Goal: Task Accomplishment & Management: Use online tool/utility

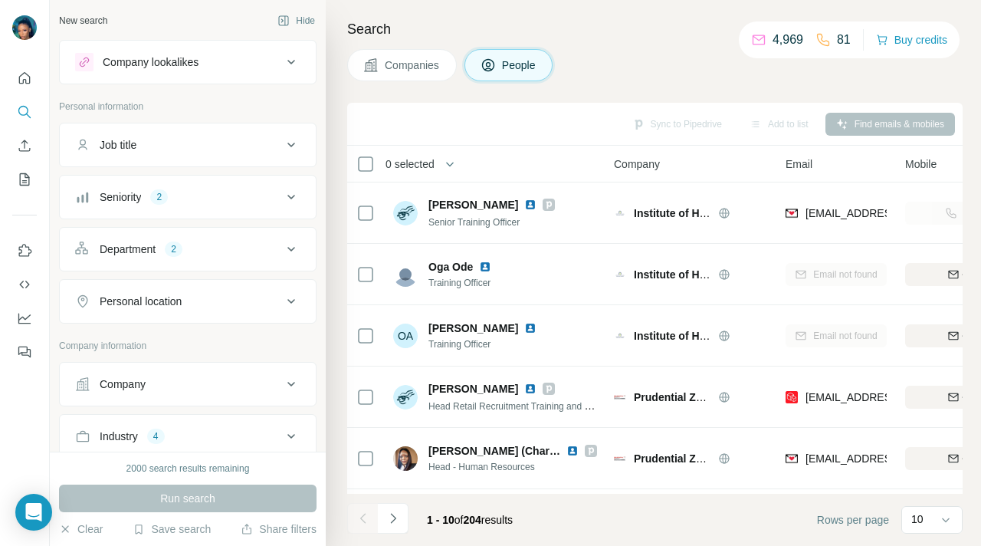
scroll to position [295, 0]
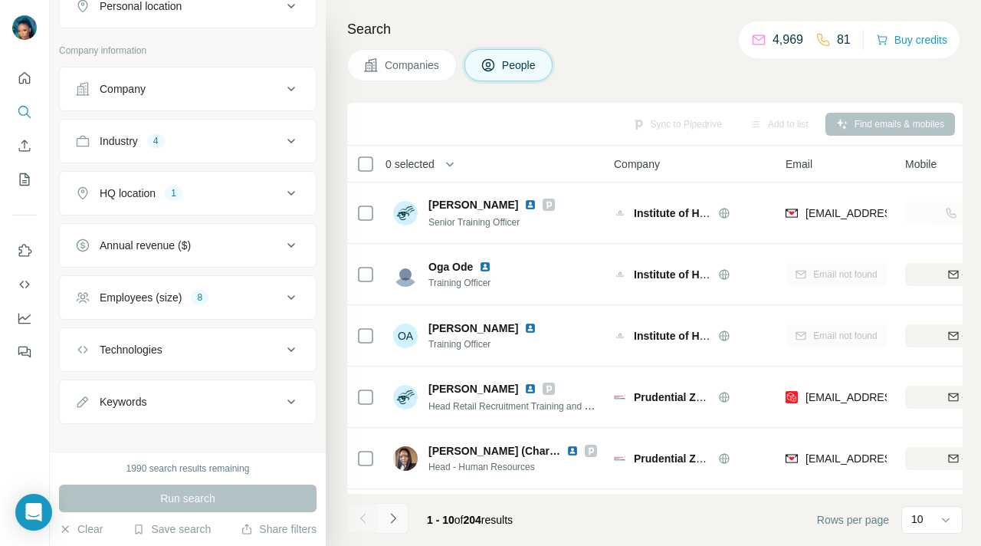
click at [392, 516] on icon "Navigate to next page" at bounding box center [392, 517] width 15 height 15
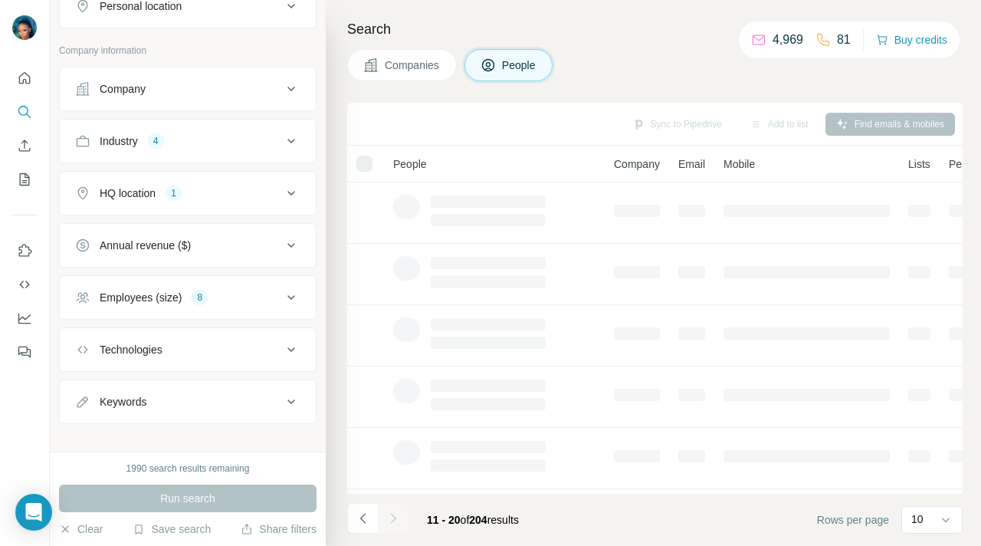
click at [392, 516] on div at bounding box center [393, 518] width 31 height 31
click at [392, 516] on icon "Navigate to next page" at bounding box center [392, 517] width 15 height 15
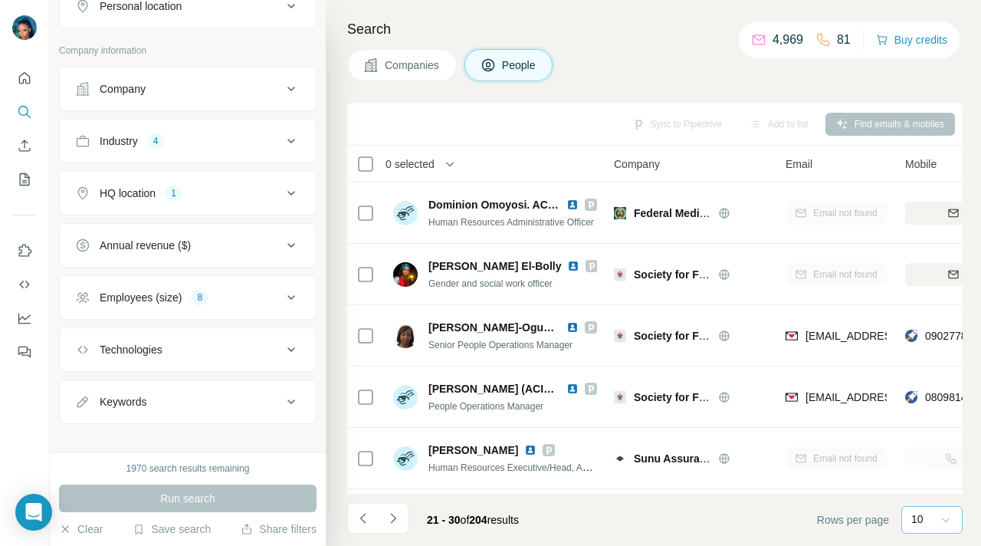
click at [942, 518] on icon at bounding box center [946, 520] width 8 height 5
click at [924, 455] on p "20" at bounding box center [920, 457] width 12 height 15
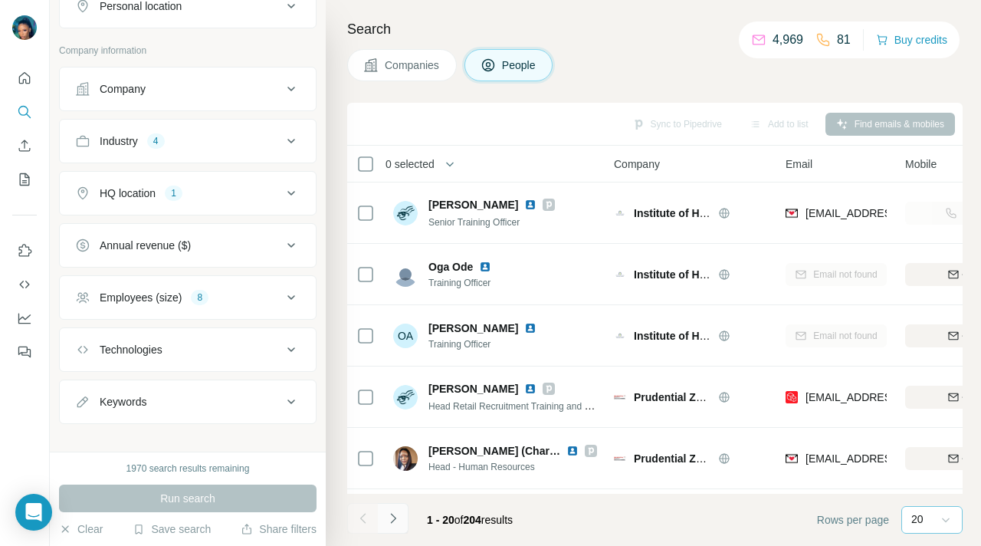
click at [395, 516] on icon "Navigate to next page" at bounding box center [392, 517] width 15 height 15
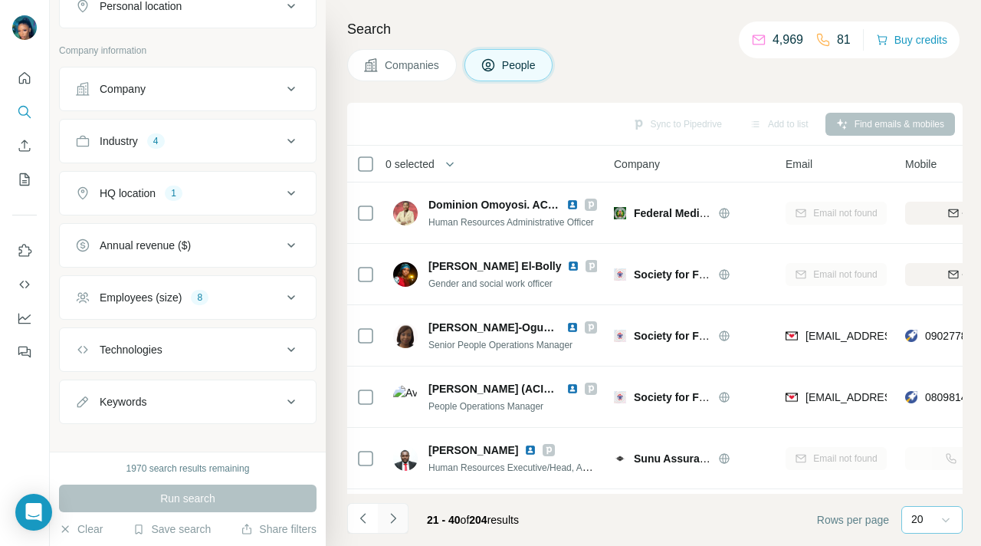
click at [395, 516] on icon "Navigate to next page" at bounding box center [392, 517] width 15 height 15
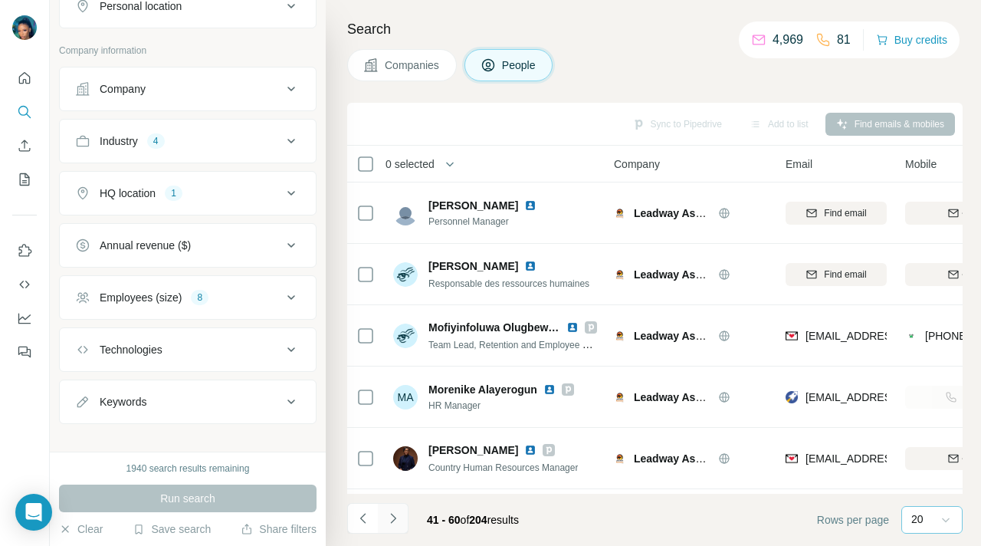
click at [395, 516] on icon "Navigate to next page" at bounding box center [392, 517] width 15 height 15
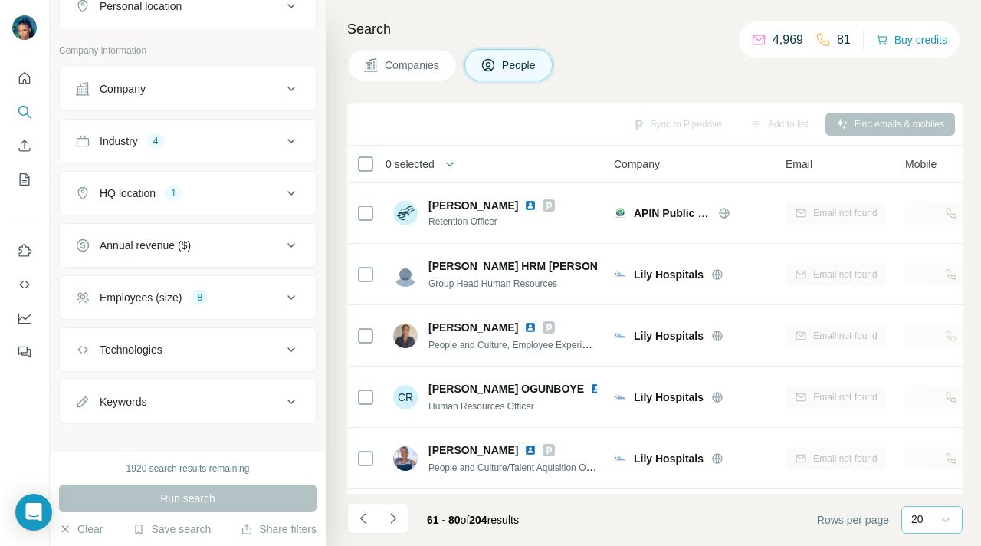
click at [396, 519] on icon "Navigate to next page" at bounding box center [392, 517] width 15 height 15
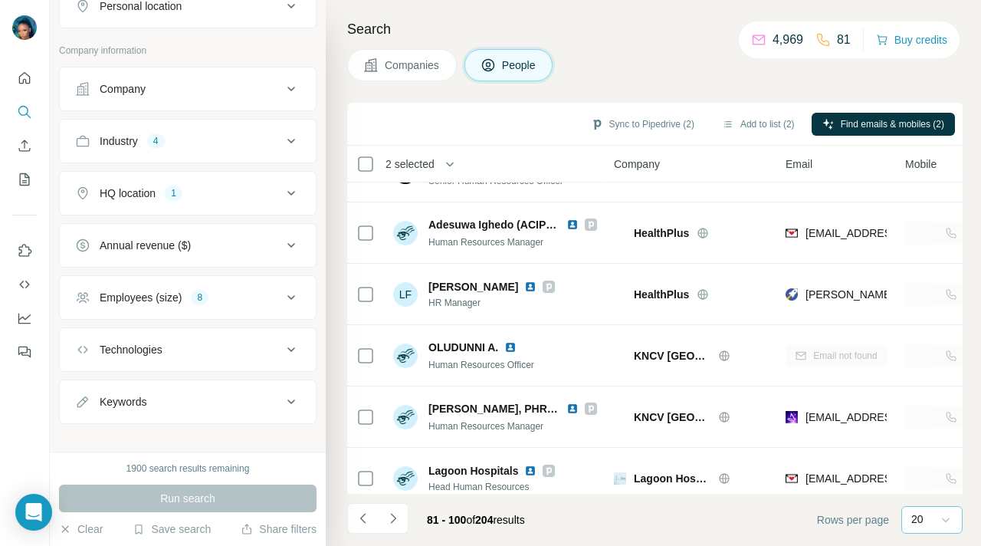
scroll to position [915, 0]
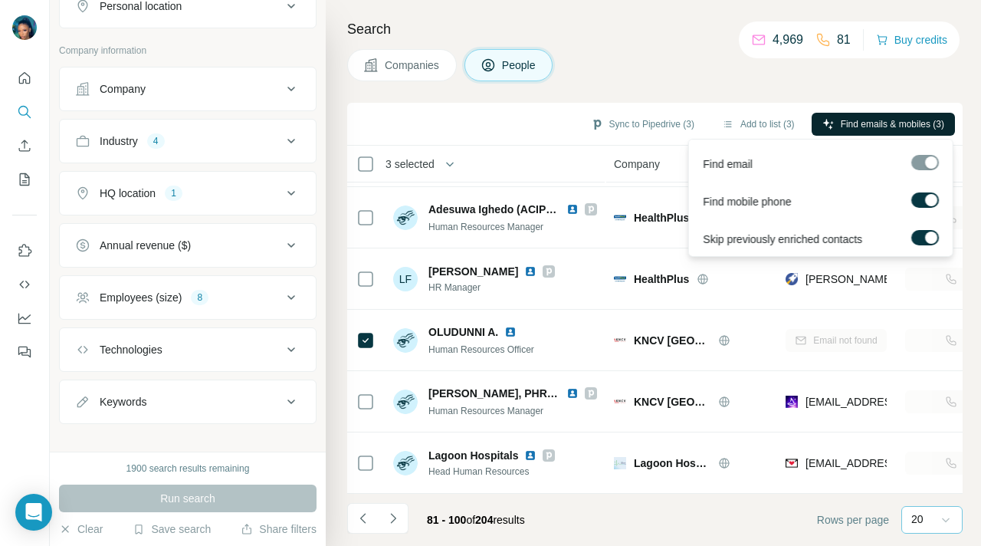
click at [864, 120] on span "Find emails & mobiles (3)" at bounding box center [892, 124] width 103 height 14
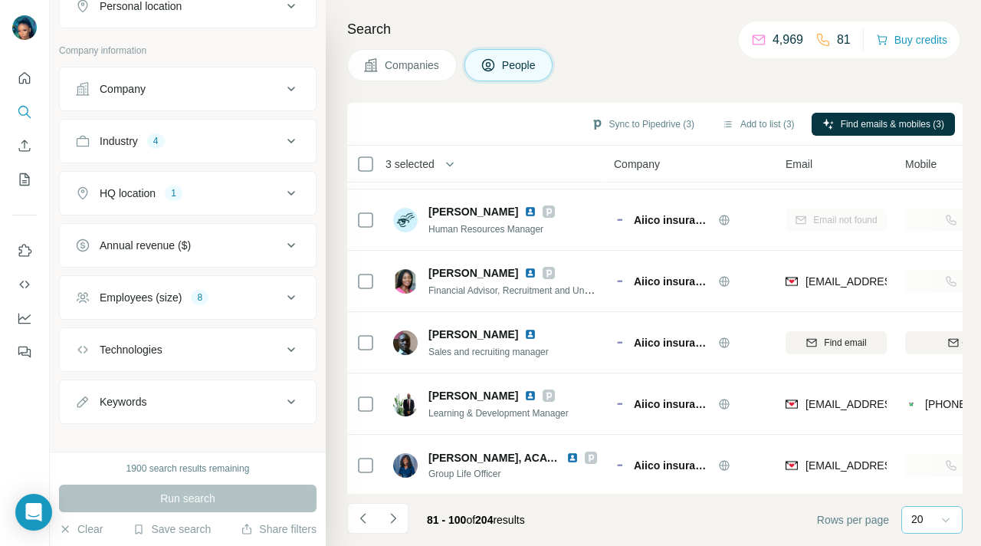
scroll to position [52, 0]
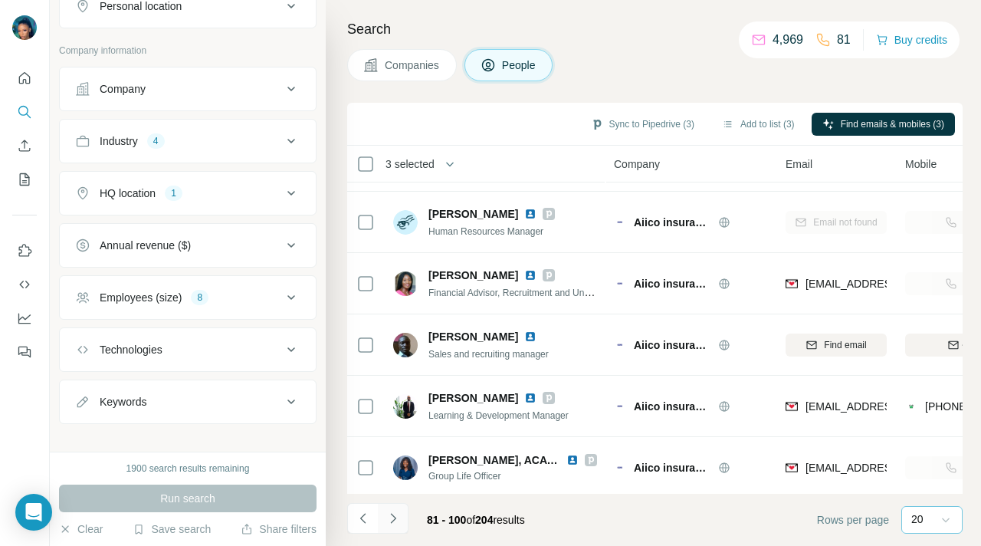
click at [395, 515] on icon "Navigate to next page" at bounding box center [392, 517] width 15 height 15
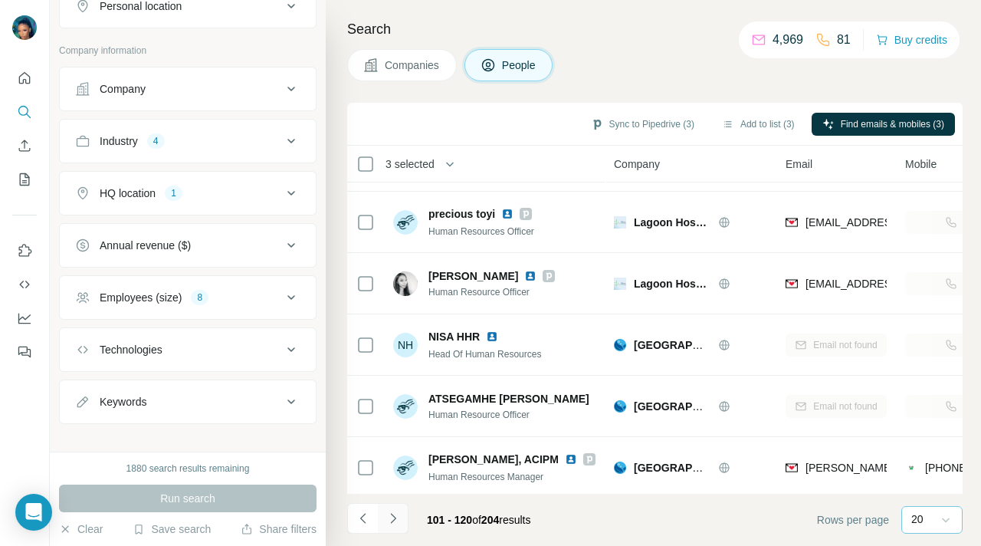
click at [393, 521] on icon "Navigate to next page" at bounding box center [392, 517] width 15 height 15
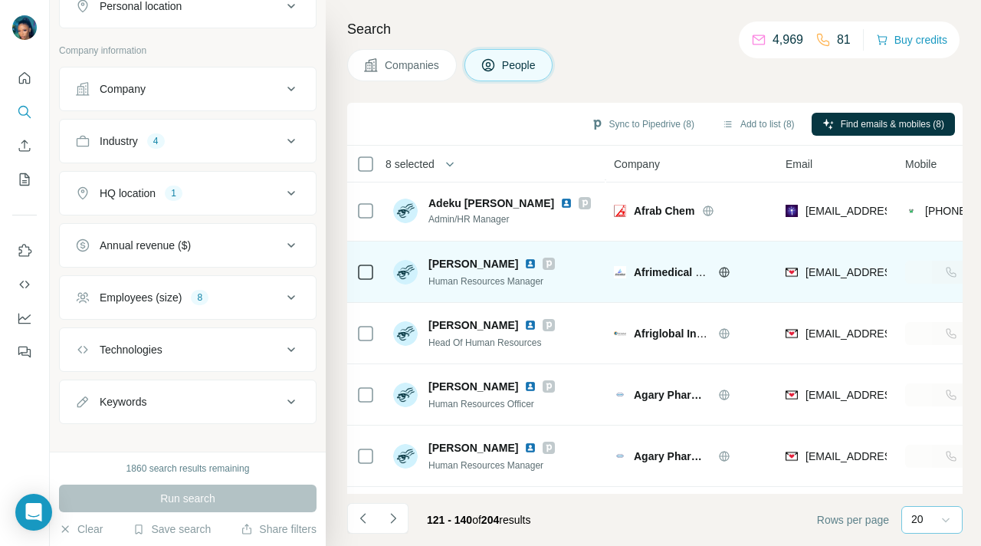
scroll to position [915, 0]
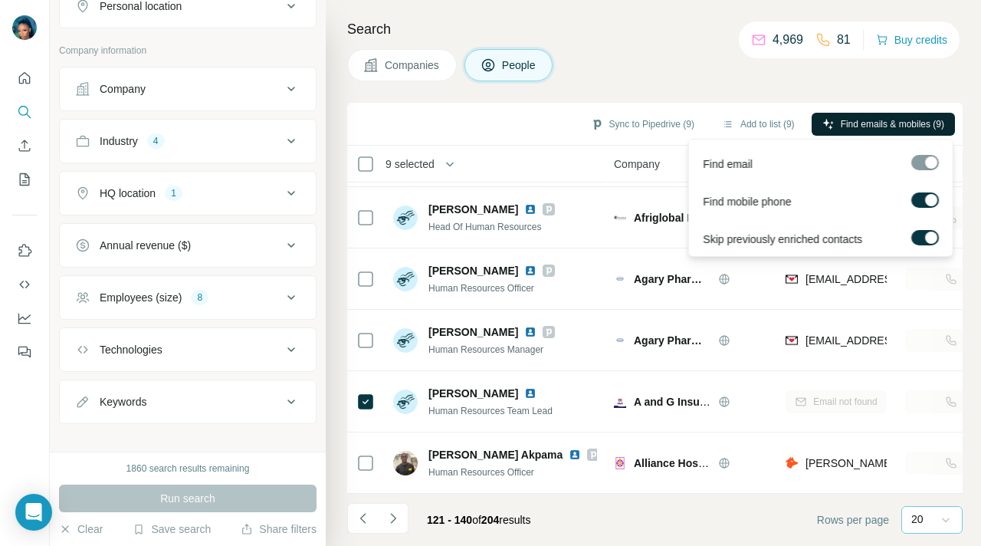
click at [864, 120] on span "Find emails & mobiles (9)" at bounding box center [892, 124] width 103 height 14
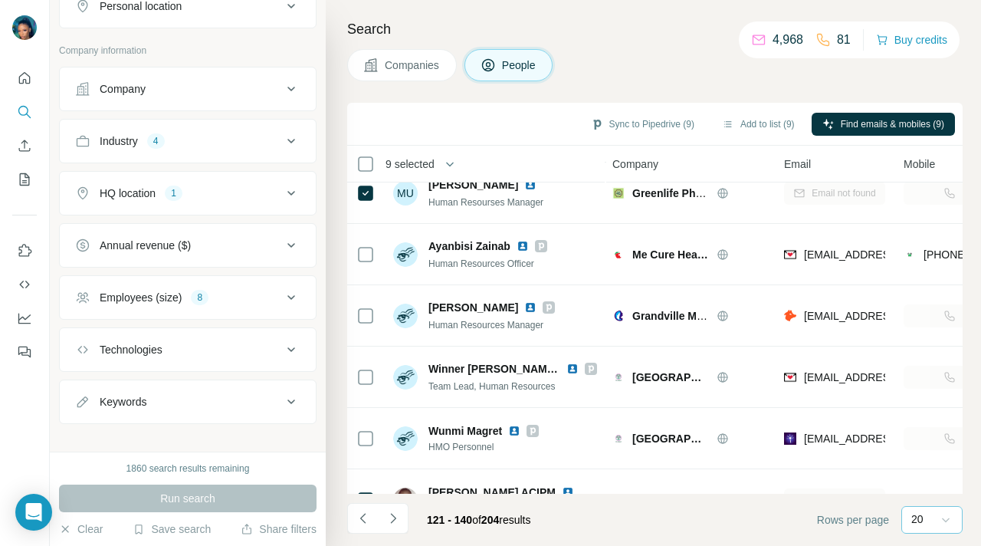
scroll to position [893, 2]
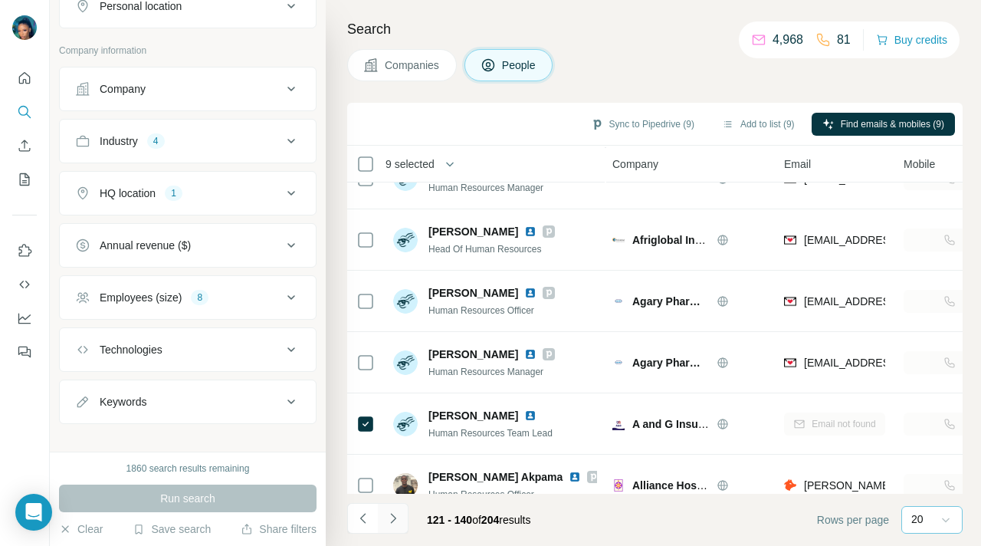
click at [393, 518] on icon "Navigate to next page" at bounding box center [392, 517] width 15 height 15
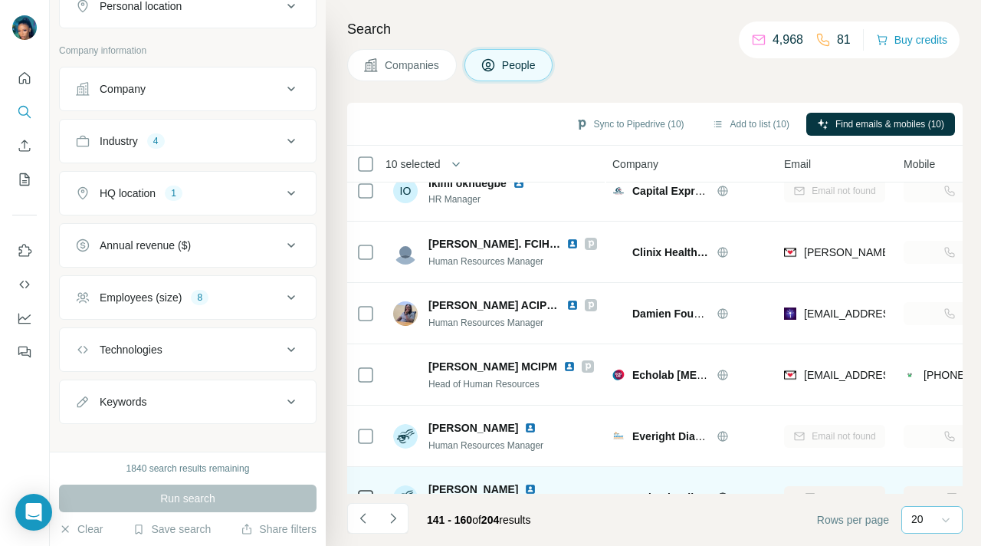
scroll to position [0, 2]
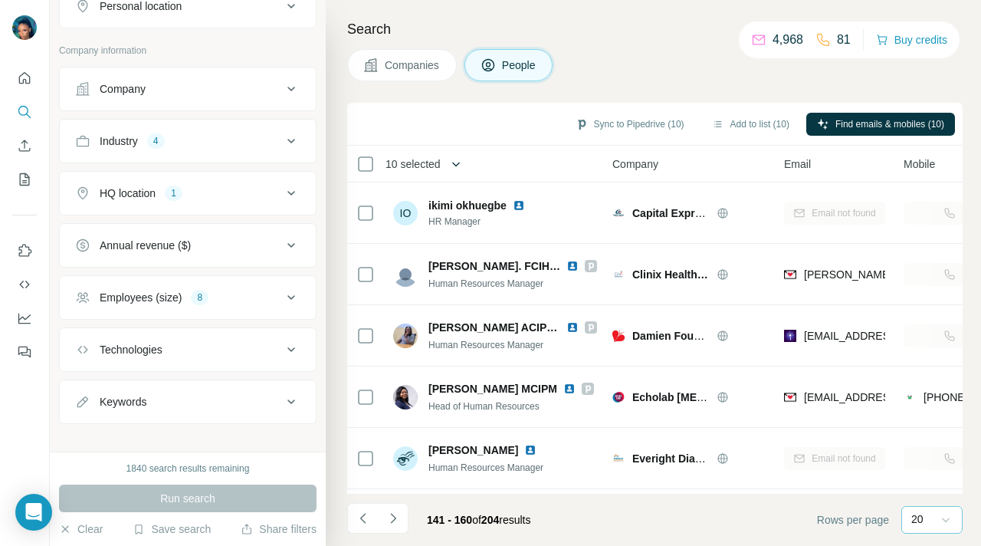
click at [457, 159] on icon "button" at bounding box center [455, 163] width 15 height 15
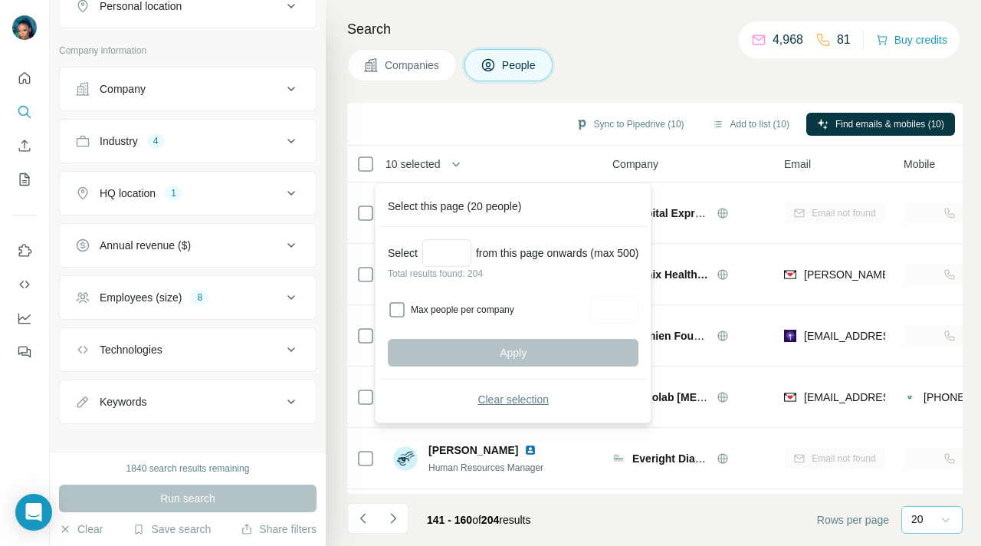
click at [498, 400] on span "Clear selection" at bounding box center [512, 399] width 71 height 15
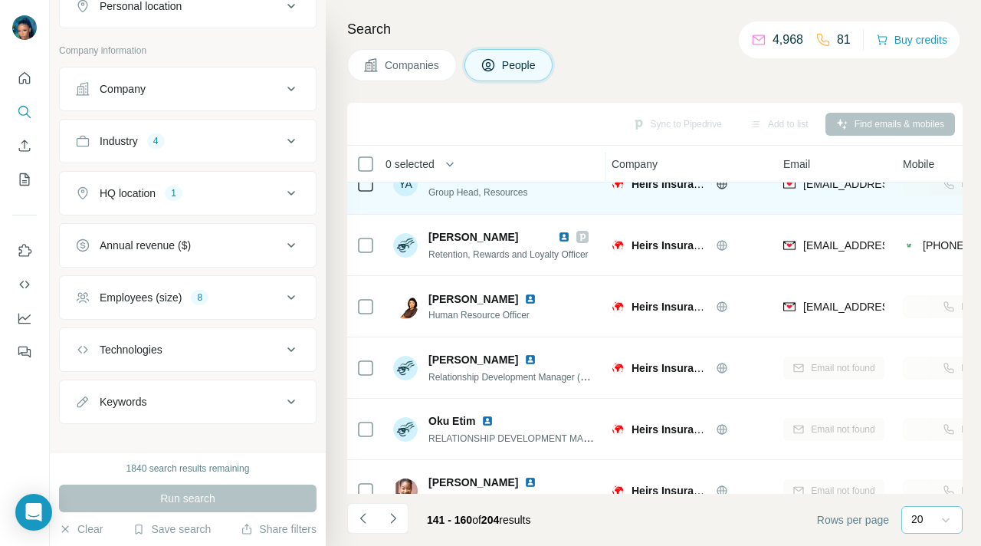
scroll to position [829, 2]
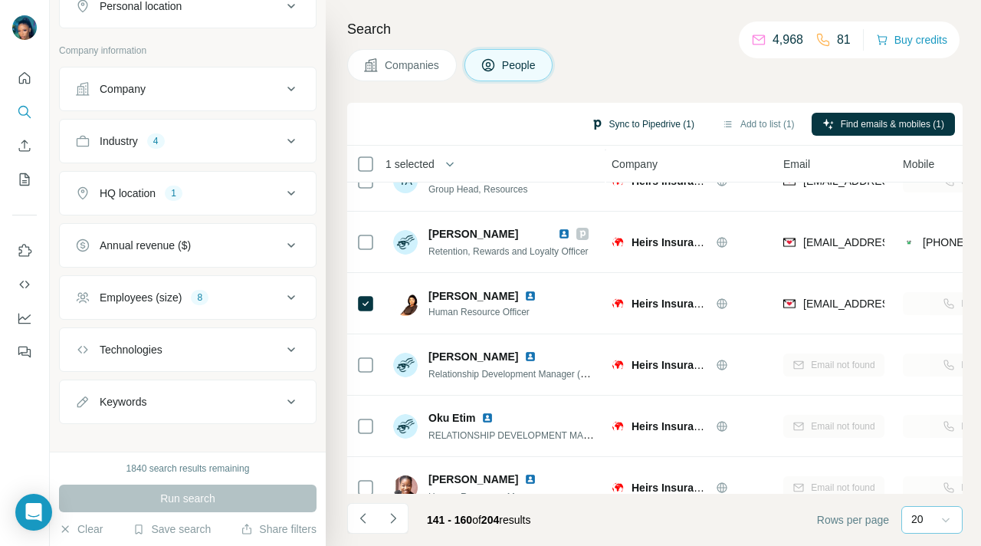
click at [668, 119] on button "Sync to Pipedrive (1)" at bounding box center [642, 124] width 125 height 23
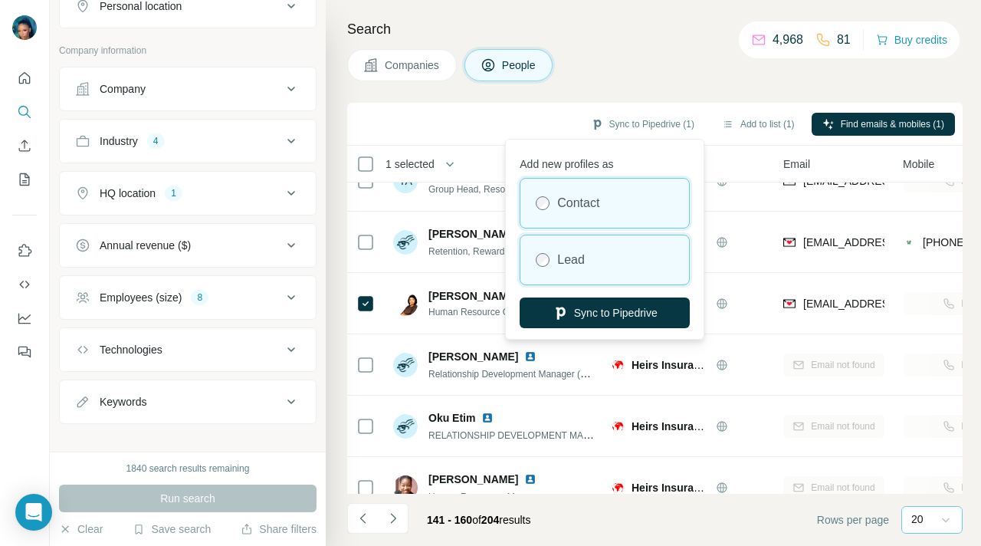
click at [612, 274] on div "Lead" at bounding box center [604, 259] width 169 height 49
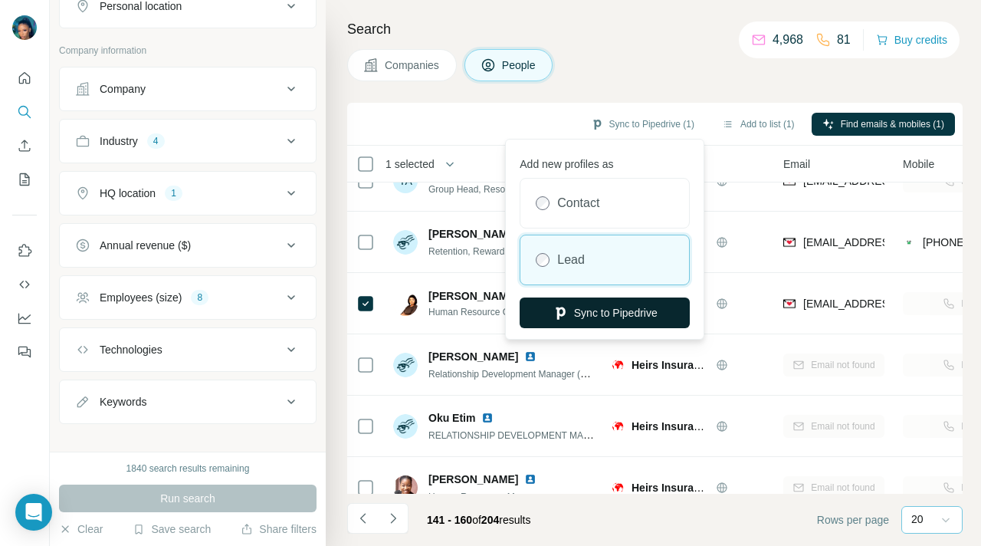
click at [609, 312] on button "Sync to Pipedrive" at bounding box center [605, 312] width 170 height 31
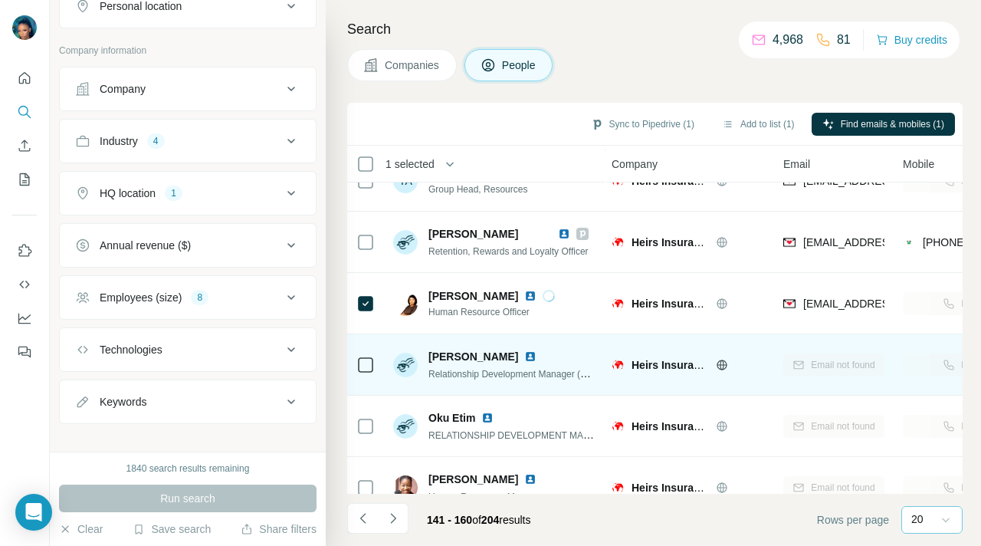
scroll to position [915, 2]
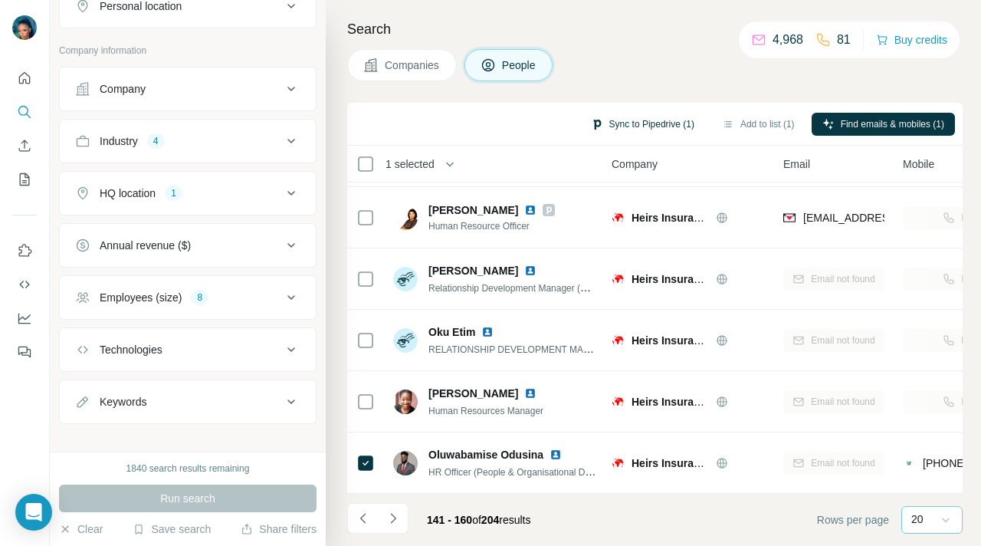
click at [633, 124] on button "Sync to Pipedrive (1)" at bounding box center [642, 124] width 125 height 23
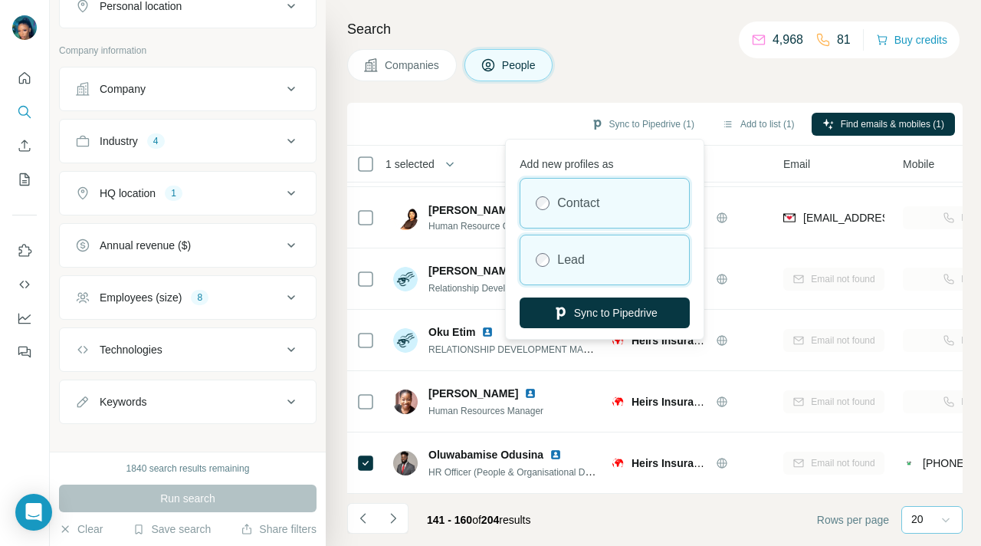
click at [583, 271] on div "Lead" at bounding box center [604, 259] width 169 height 49
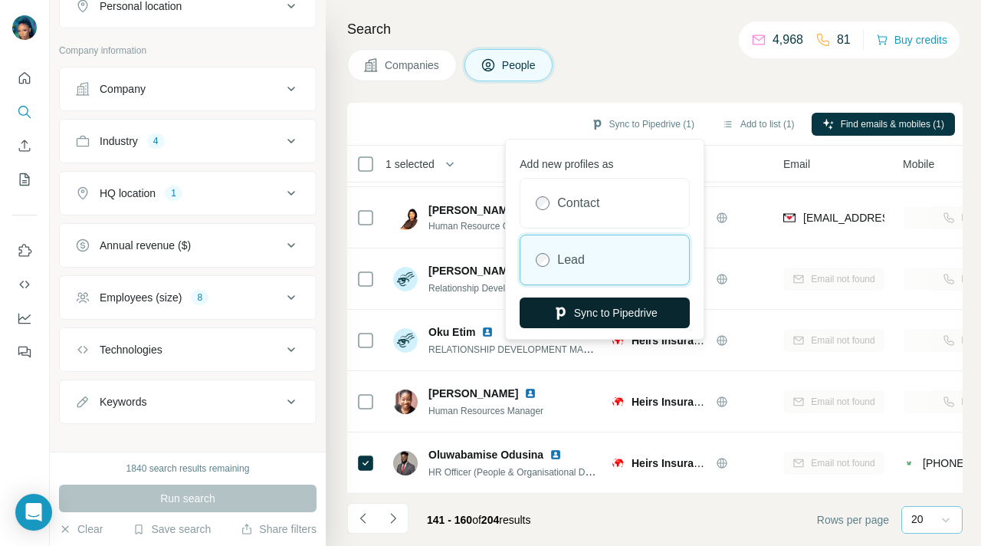
click at [592, 308] on button "Sync to Pipedrive" at bounding box center [605, 312] width 170 height 31
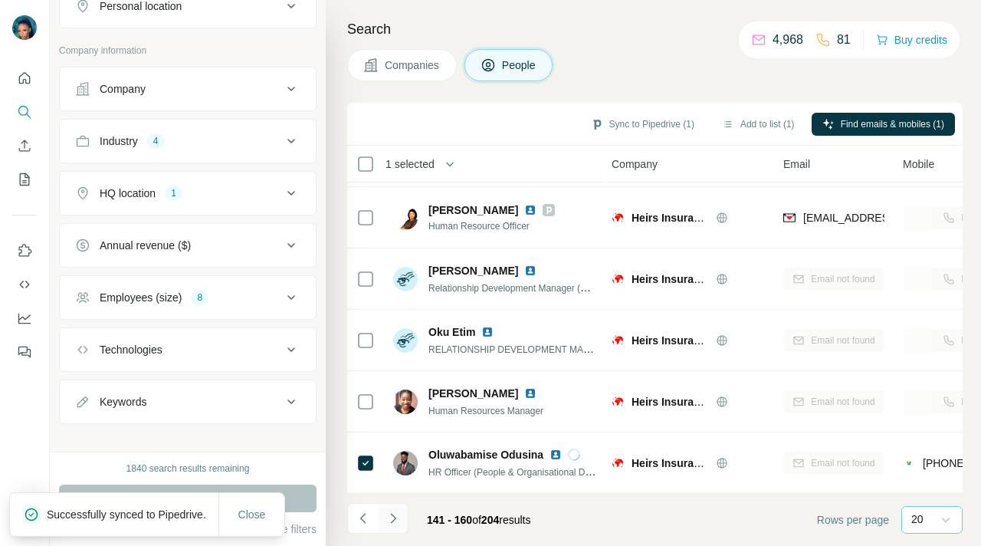
click at [397, 519] on icon "Navigate to next page" at bounding box center [392, 517] width 15 height 15
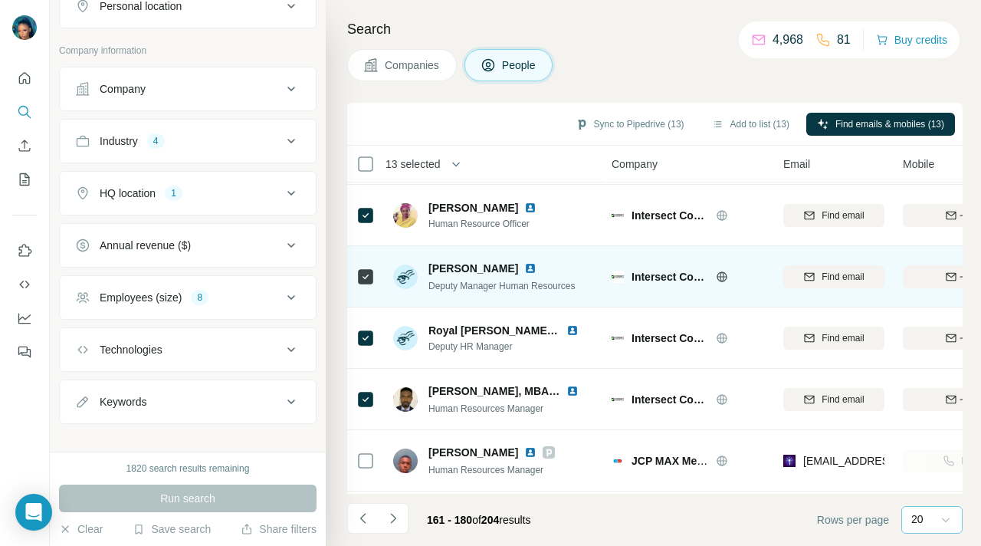
scroll to position [0, 2]
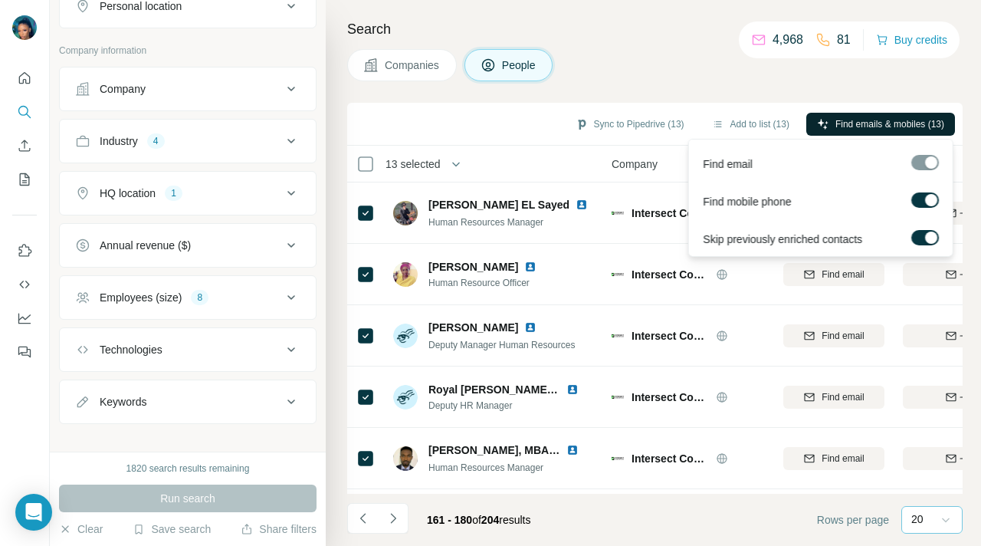
click at [857, 124] on span "Find emails & mobiles (13)" at bounding box center [889, 124] width 109 height 14
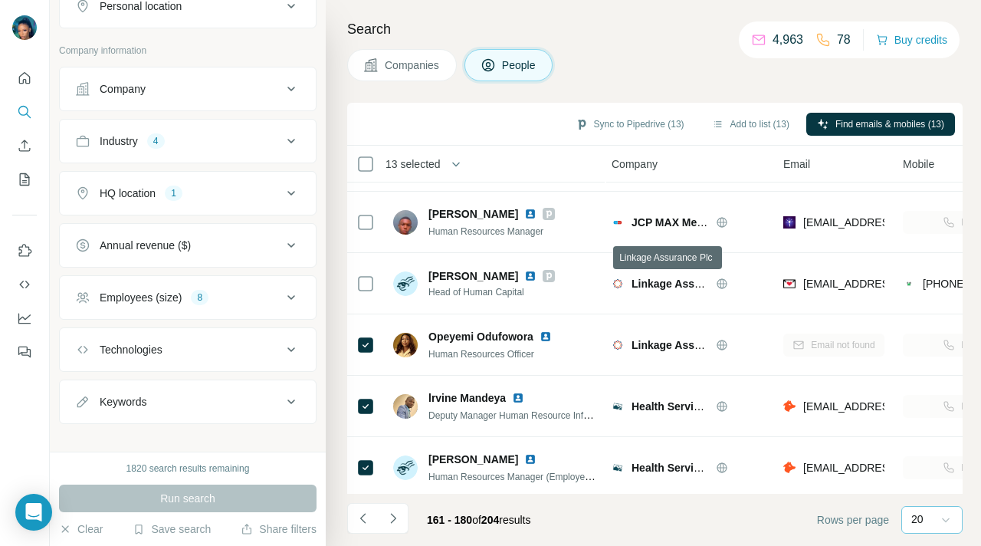
scroll to position [297, 2]
click at [649, 122] on button "Sync to Pipedrive (13)" at bounding box center [630, 124] width 130 height 23
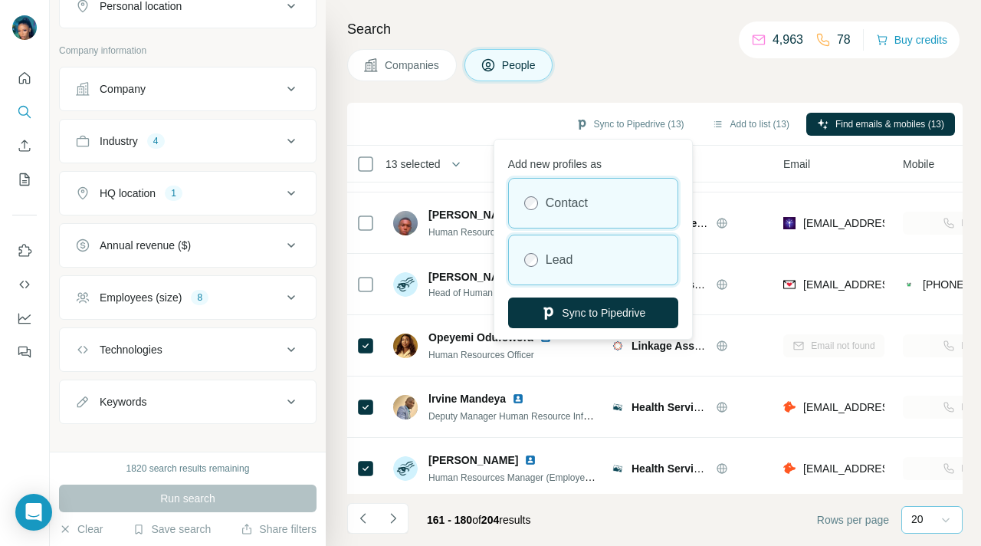
click at [572, 257] on label "Lead" at bounding box center [560, 260] width 28 height 18
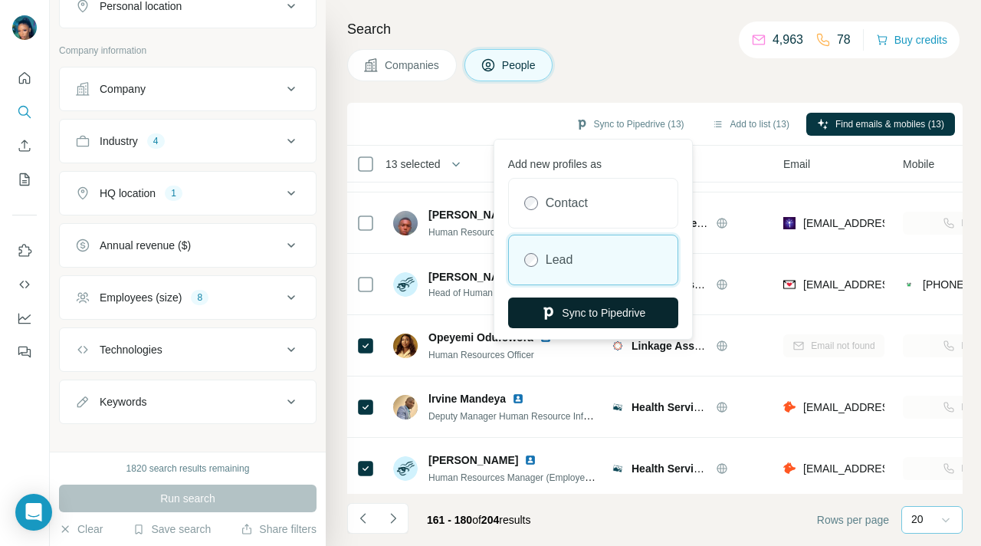
click at [571, 312] on button "Sync to Pipedrive" at bounding box center [593, 312] width 170 height 31
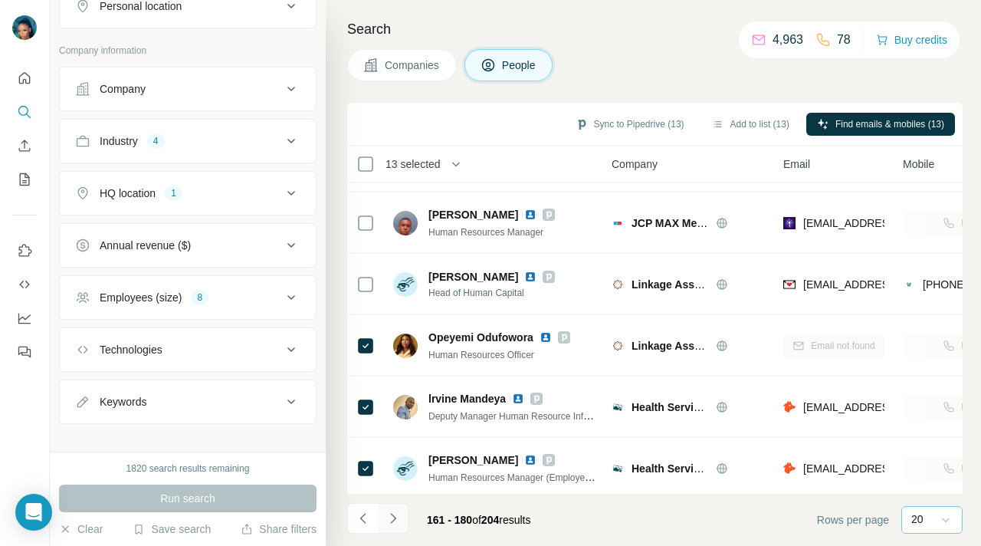
click at [395, 516] on icon "Navigate to next page" at bounding box center [392, 517] width 15 height 15
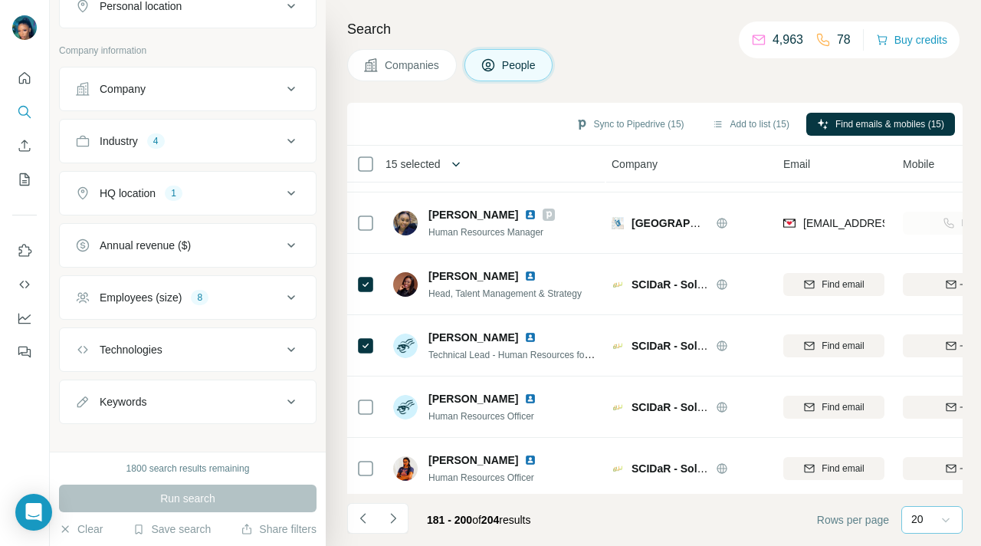
click at [454, 163] on icon "button" at bounding box center [455, 163] width 15 height 15
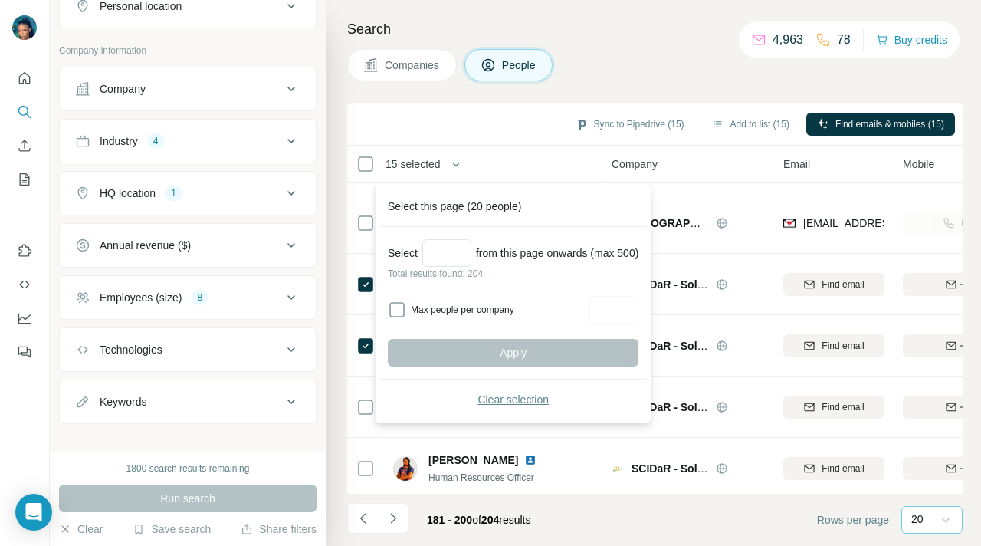
click at [489, 396] on span "Clear selection" at bounding box center [512, 399] width 71 height 15
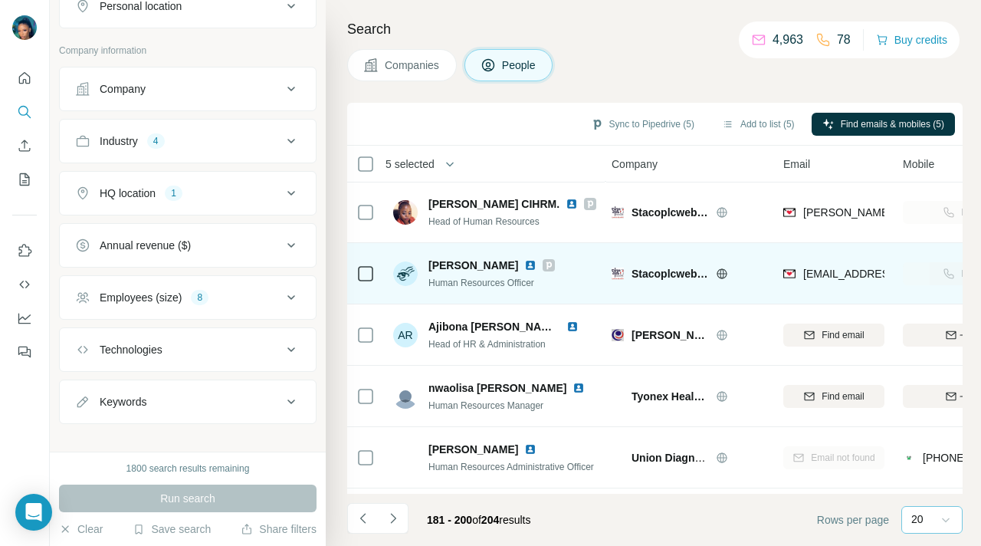
scroll to position [691, 2]
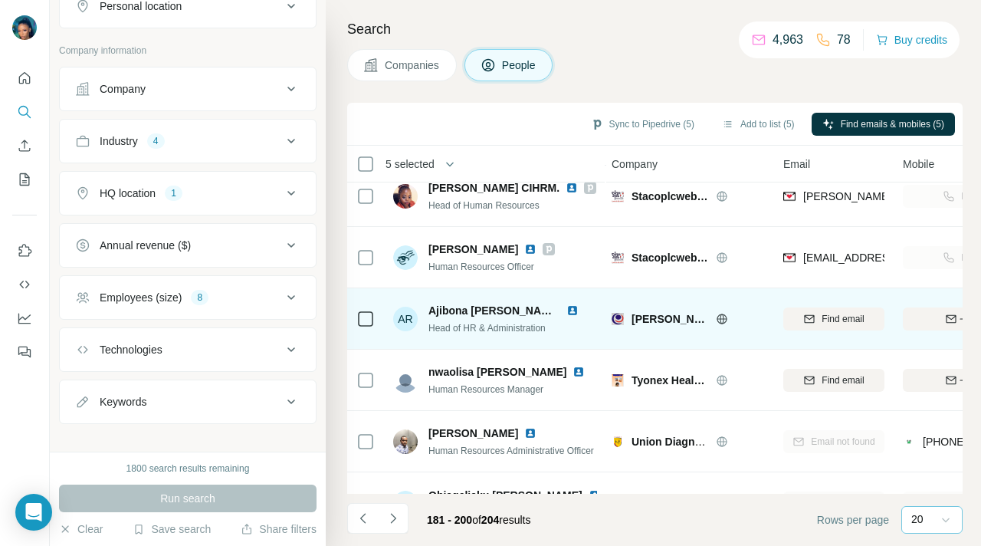
click at [357, 320] on icon at bounding box center [365, 319] width 18 height 18
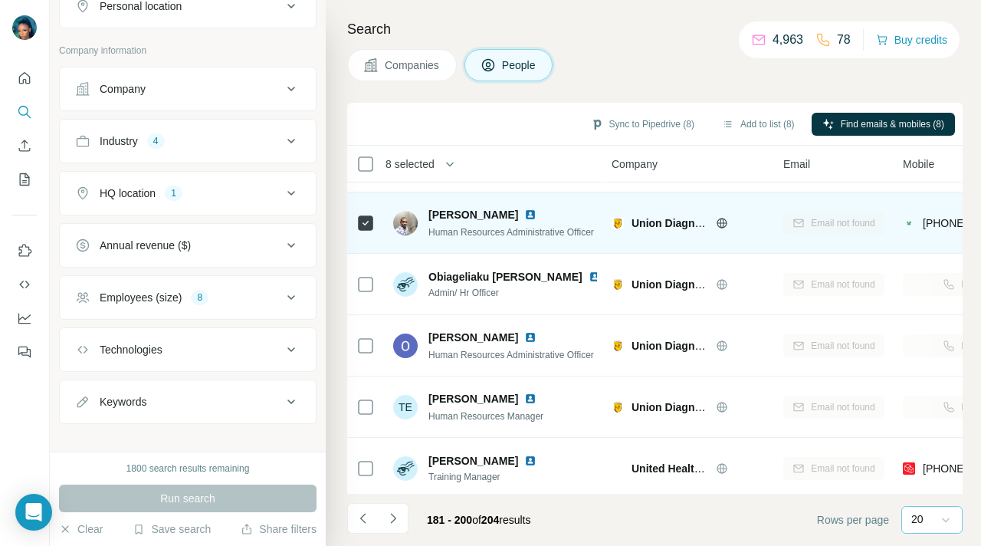
scroll to position [915, 2]
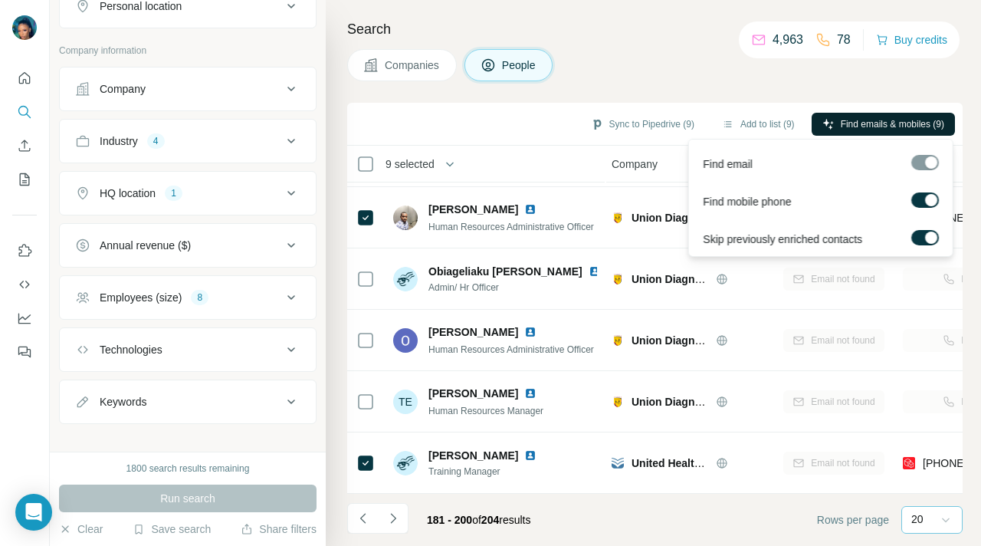
click at [841, 124] on span "Find emails & mobiles (9)" at bounding box center [892, 124] width 103 height 14
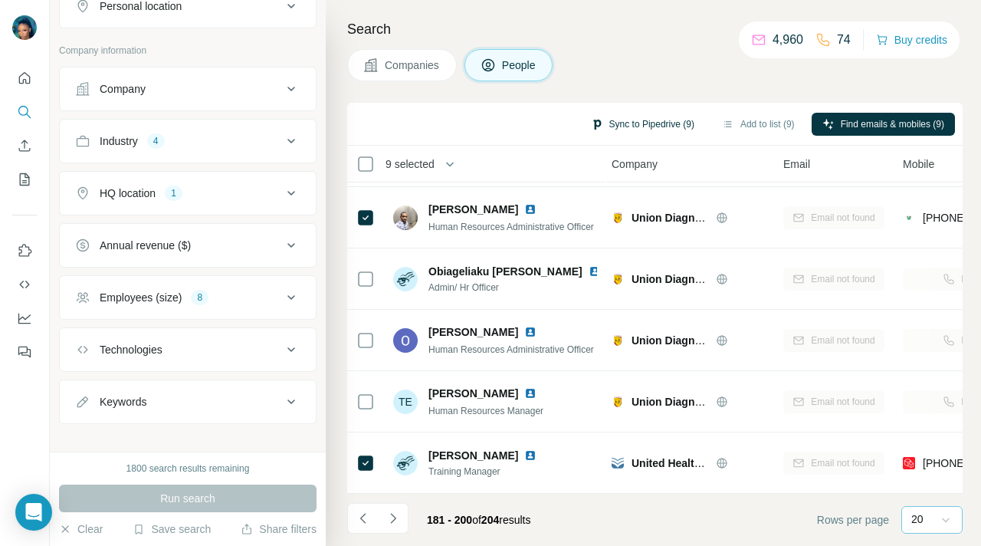
click at [648, 123] on button "Sync to Pipedrive (9)" at bounding box center [642, 124] width 125 height 23
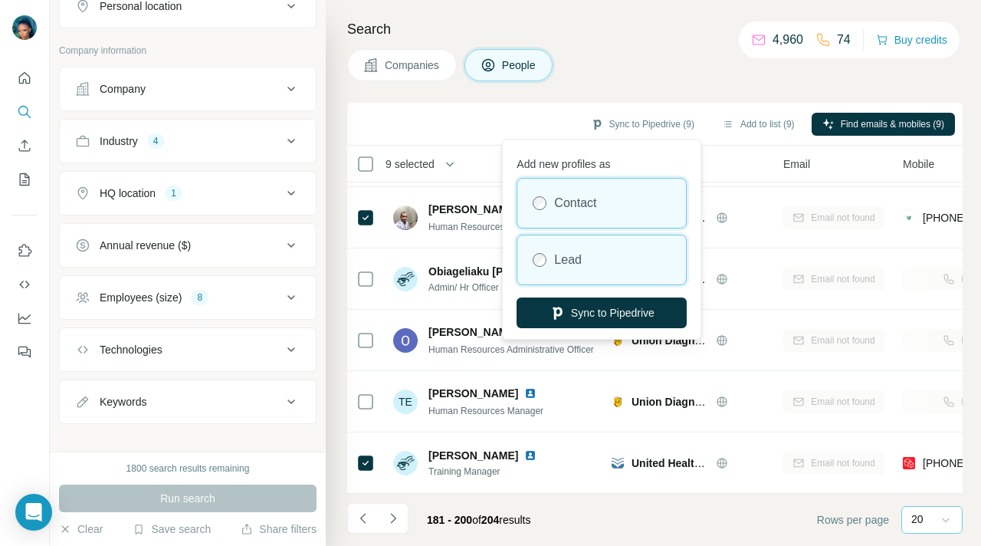
click at [584, 261] on div "Lead" at bounding box center [601, 259] width 169 height 49
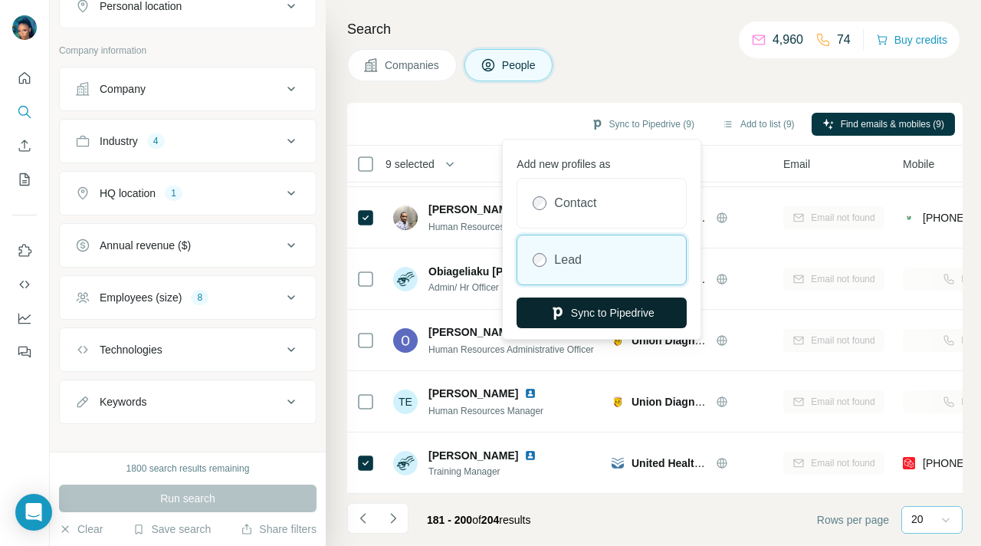
click at [584, 310] on button "Sync to Pipedrive" at bounding box center [601, 312] width 170 height 31
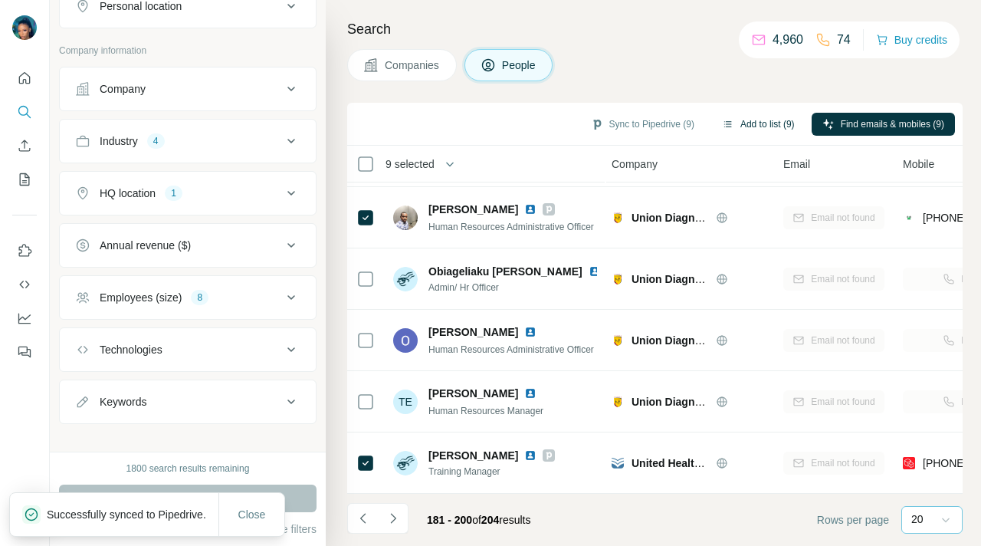
click at [750, 125] on button "Add to list (9)" at bounding box center [758, 124] width 94 height 23
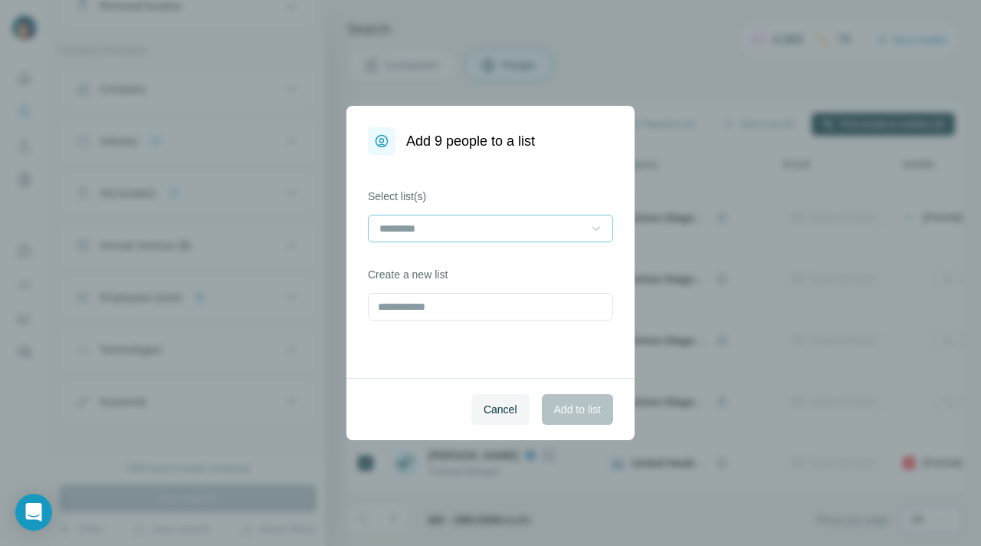
click at [591, 229] on icon at bounding box center [595, 228] width 15 height 15
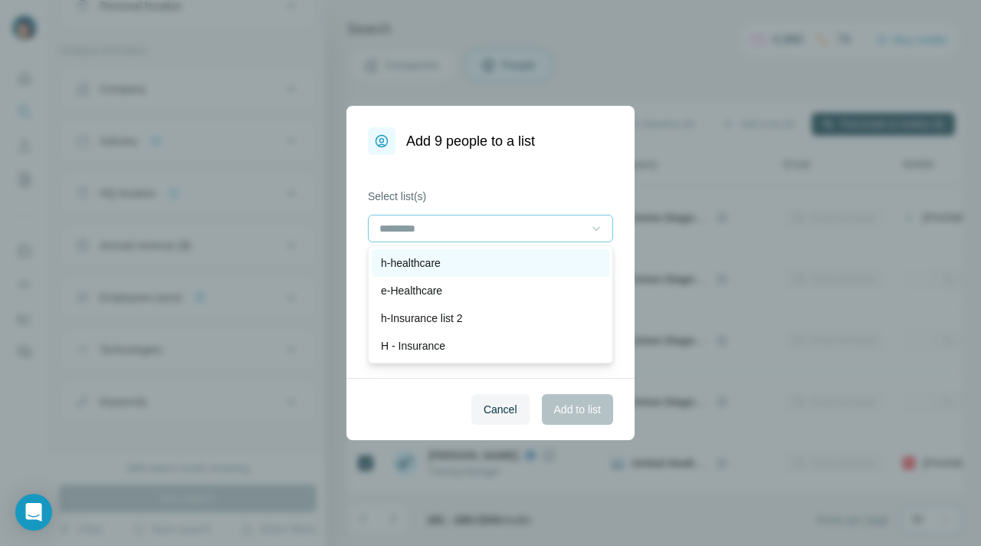
click at [516, 267] on div "h-healthcare" at bounding box center [490, 262] width 219 height 15
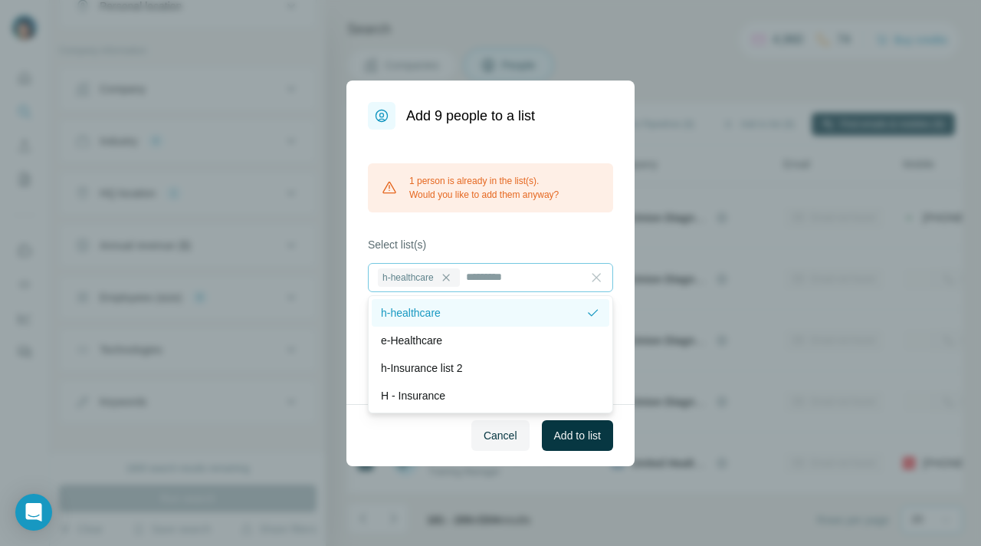
click at [595, 309] on icon at bounding box center [592, 312] width 15 height 15
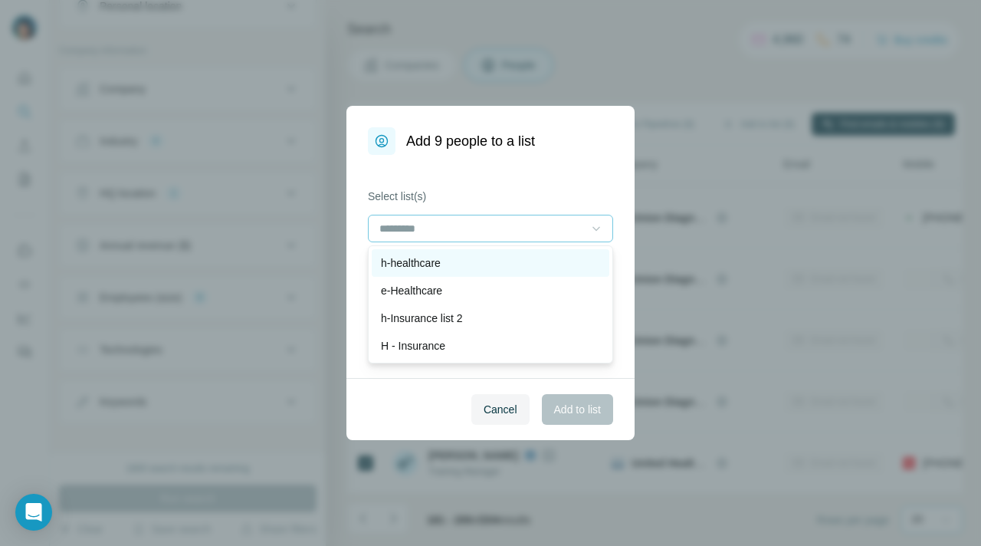
click at [525, 268] on div "h-healthcare" at bounding box center [490, 262] width 219 height 15
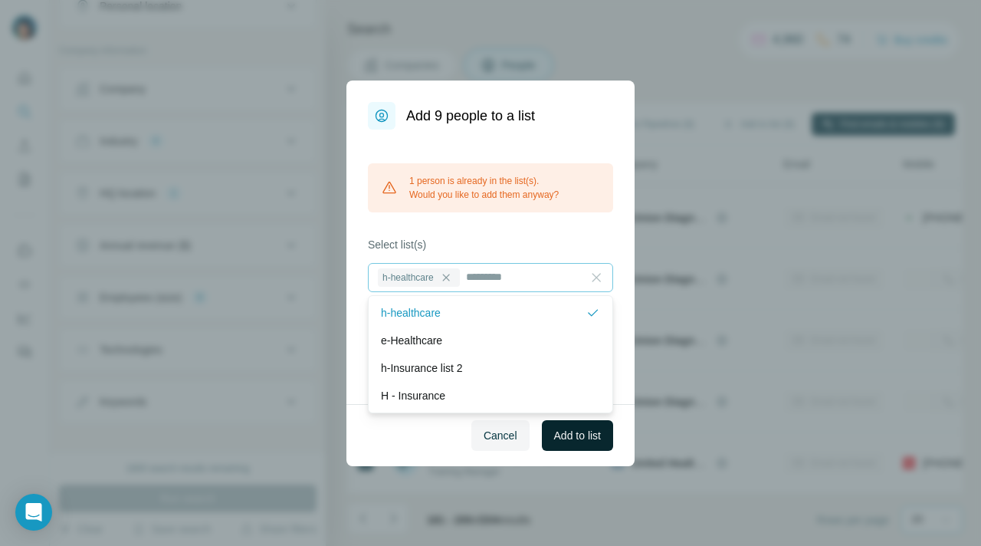
click at [575, 437] on span "Add to list" at bounding box center [577, 435] width 47 height 15
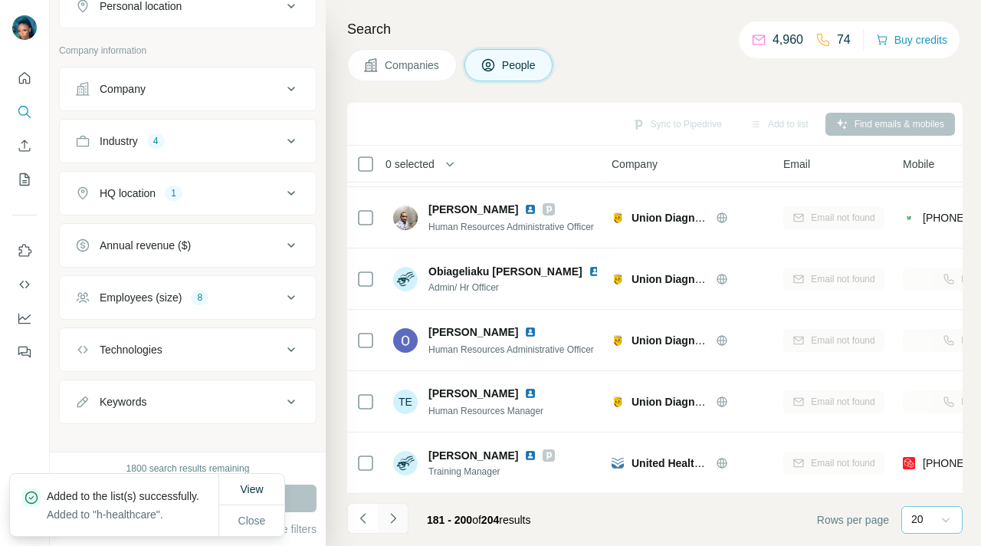
click at [395, 517] on icon "Navigate to next page" at bounding box center [392, 518] width 5 height 10
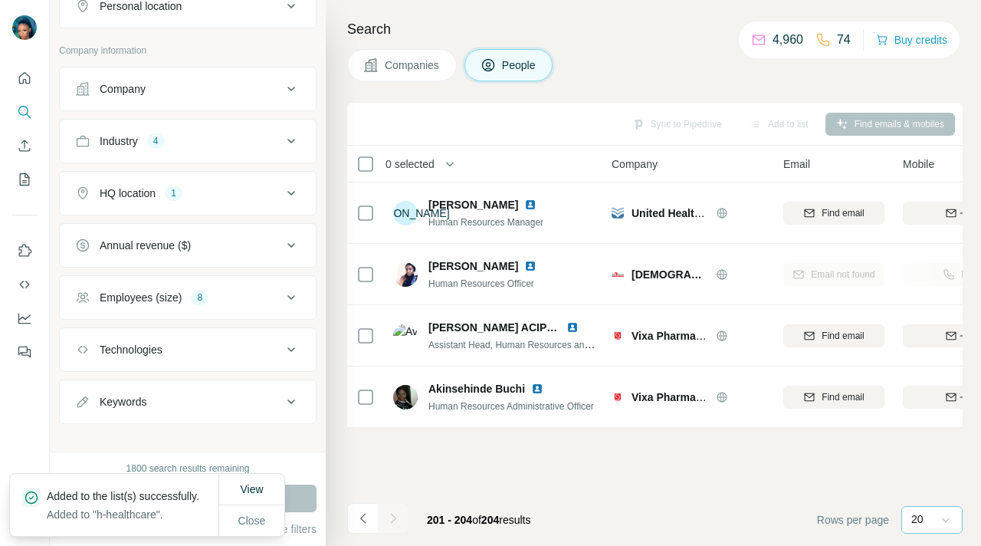
scroll to position [0, 2]
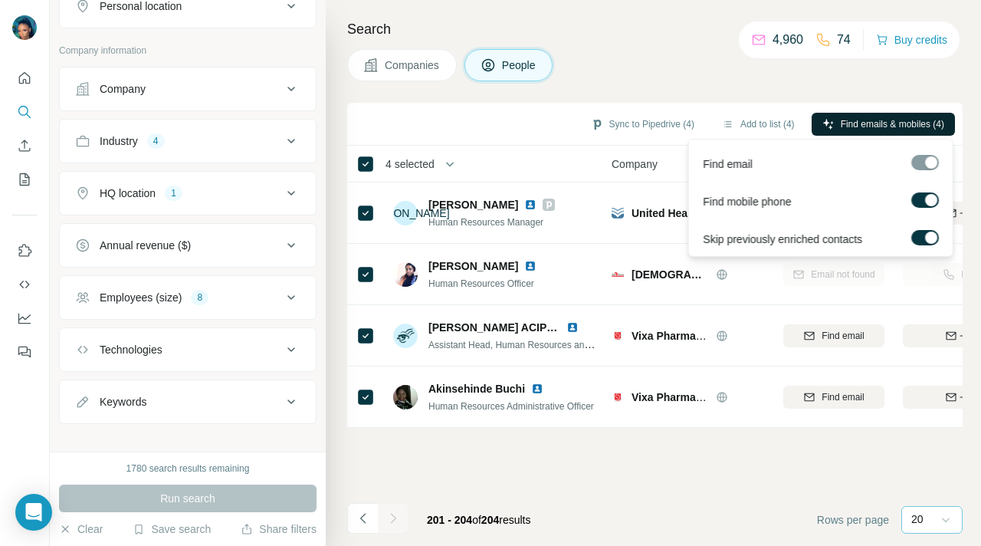
click at [851, 121] on span "Find emails & mobiles (4)" at bounding box center [892, 124] width 103 height 14
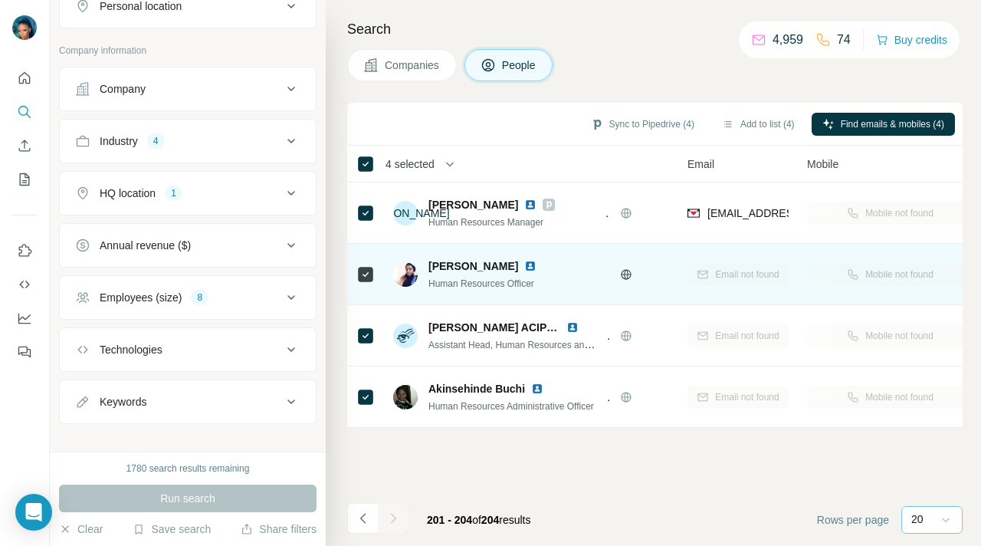
scroll to position [0, 0]
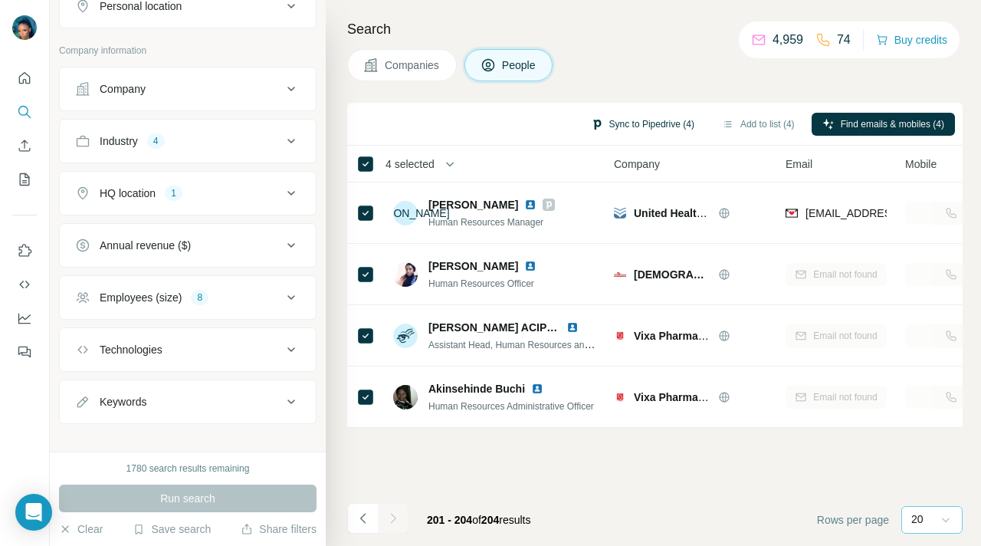
click at [614, 120] on button "Sync to Pipedrive (4)" at bounding box center [642, 124] width 125 height 23
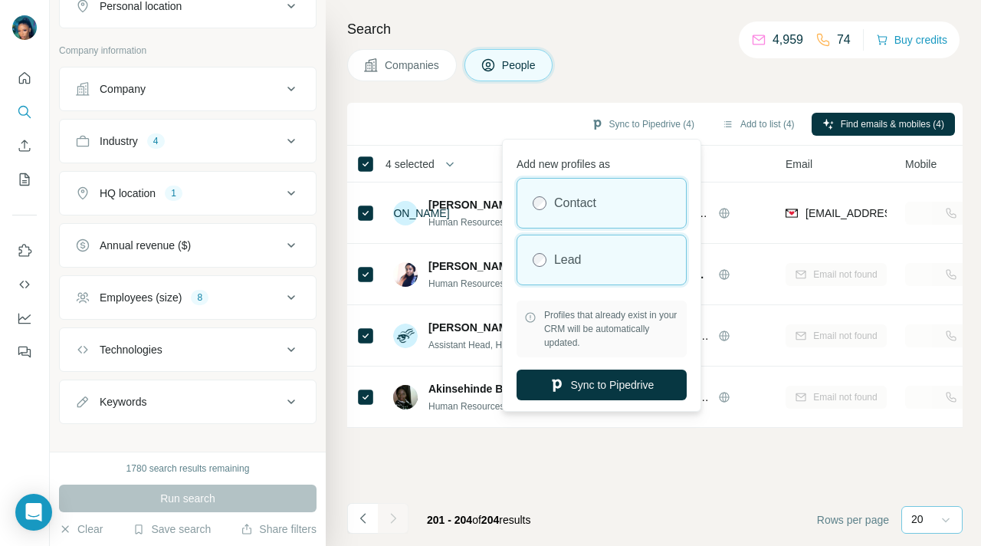
click at [580, 259] on label "Lead" at bounding box center [568, 260] width 28 height 18
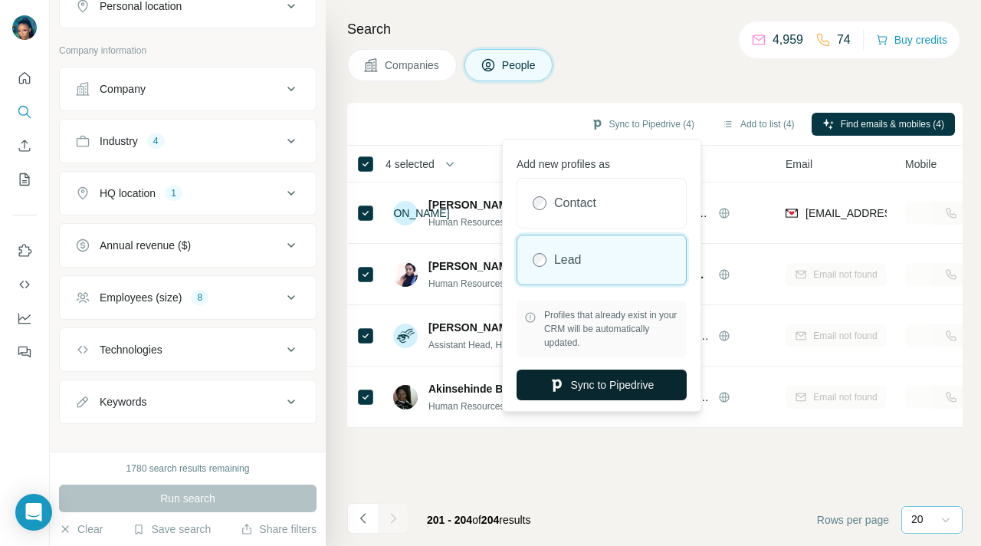
click at [587, 388] on button "Sync to Pipedrive" at bounding box center [601, 384] width 170 height 31
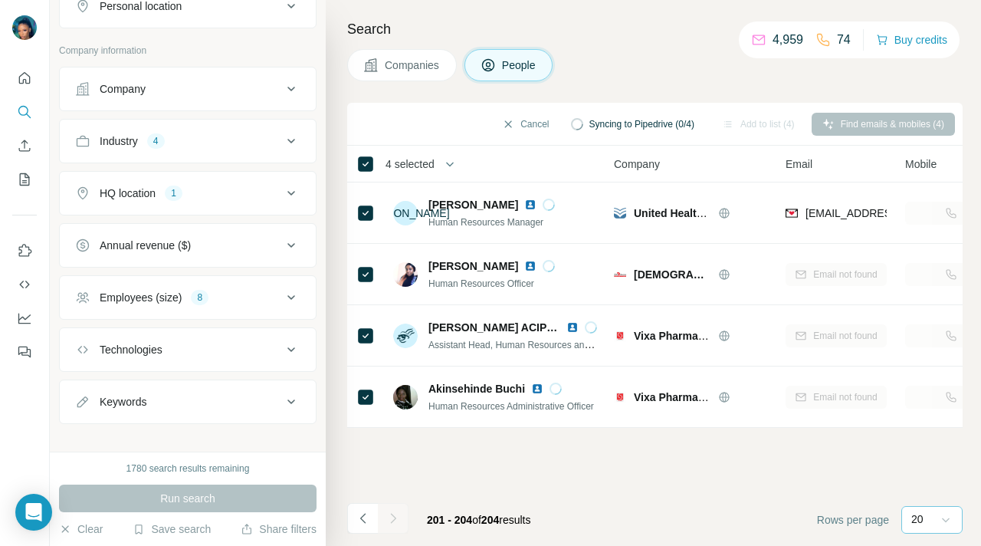
click at [287, 296] on icon at bounding box center [291, 297] width 18 height 18
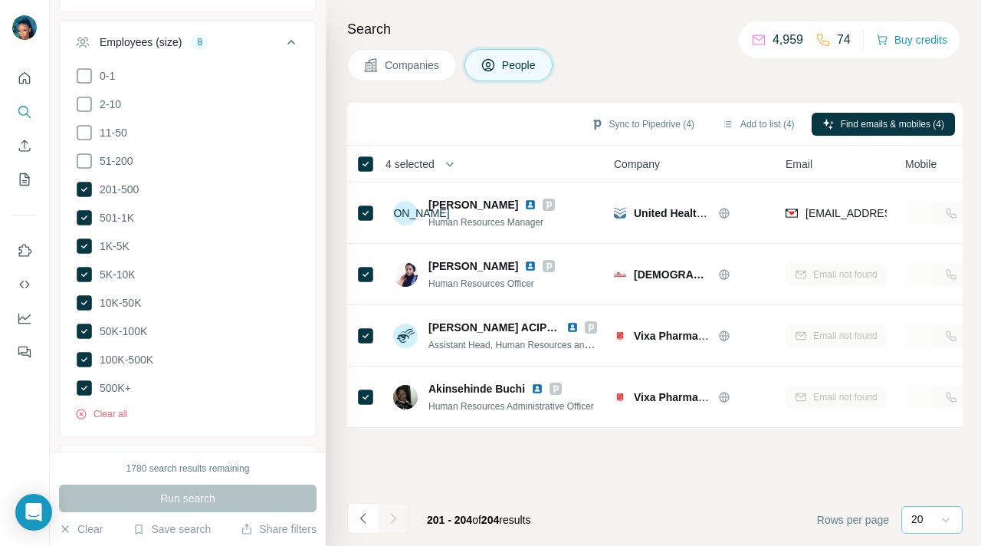
scroll to position [549, 0]
click at [80, 412] on icon "button" at bounding box center [81, 414] width 4 height 4
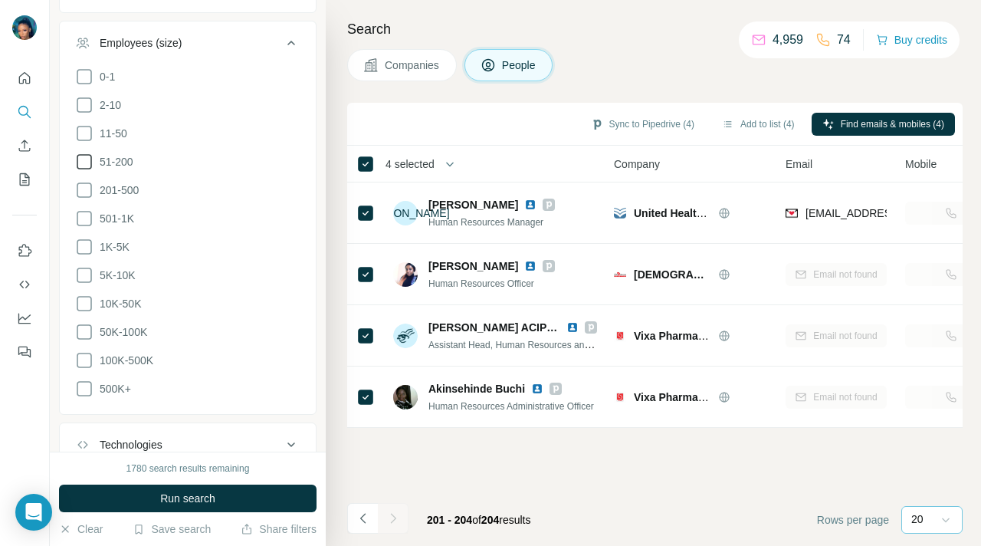
click at [79, 161] on icon at bounding box center [84, 161] width 18 height 18
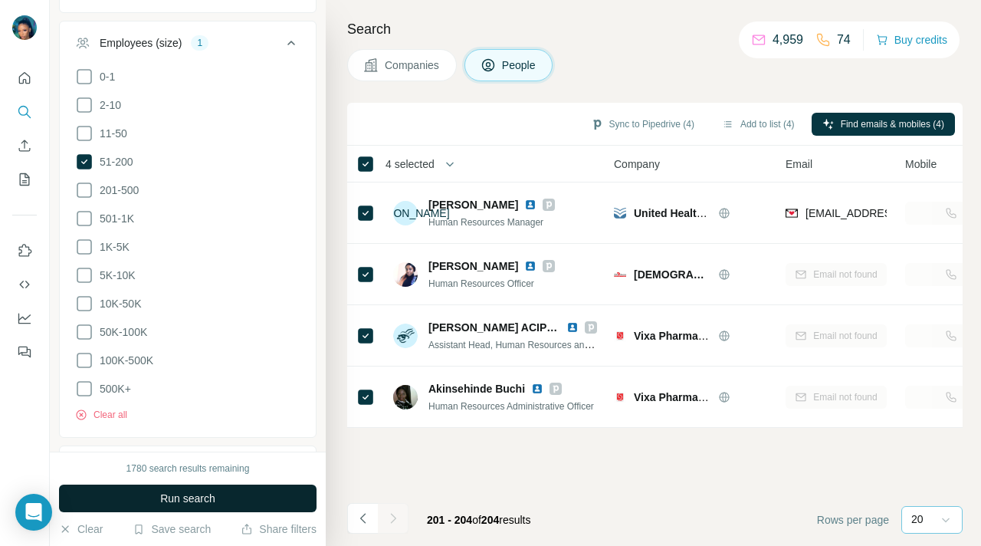
click at [211, 499] on span "Run search" at bounding box center [187, 497] width 55 height 15
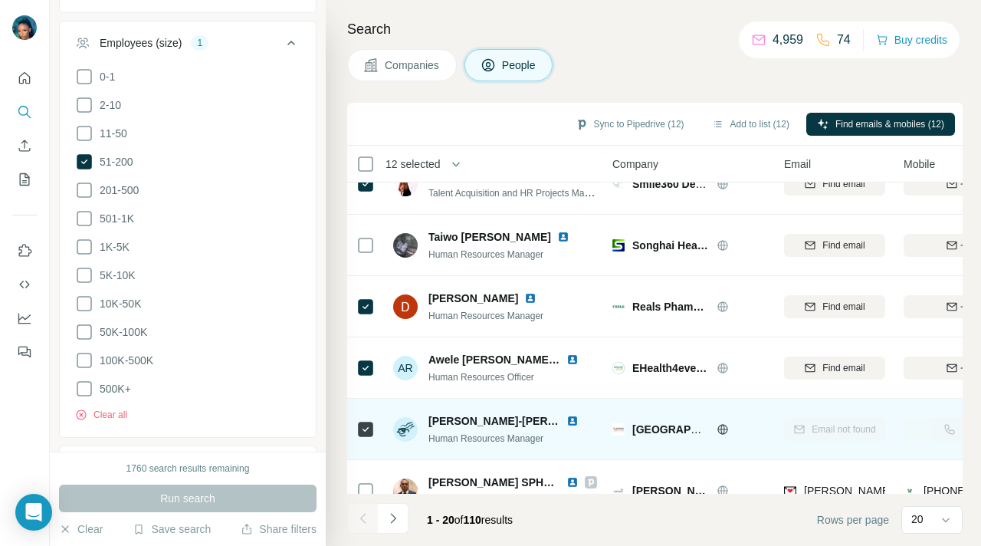
scroll to position [915, 2]
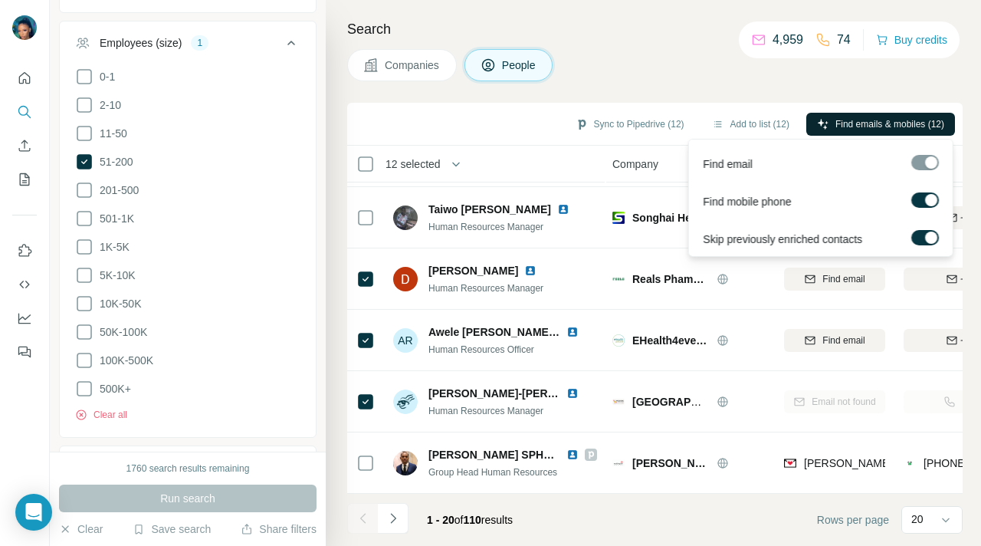
click at [848, 125] on span "Find emails & mobiles (12)" at bounding box center [889, 124] width 109 height 14
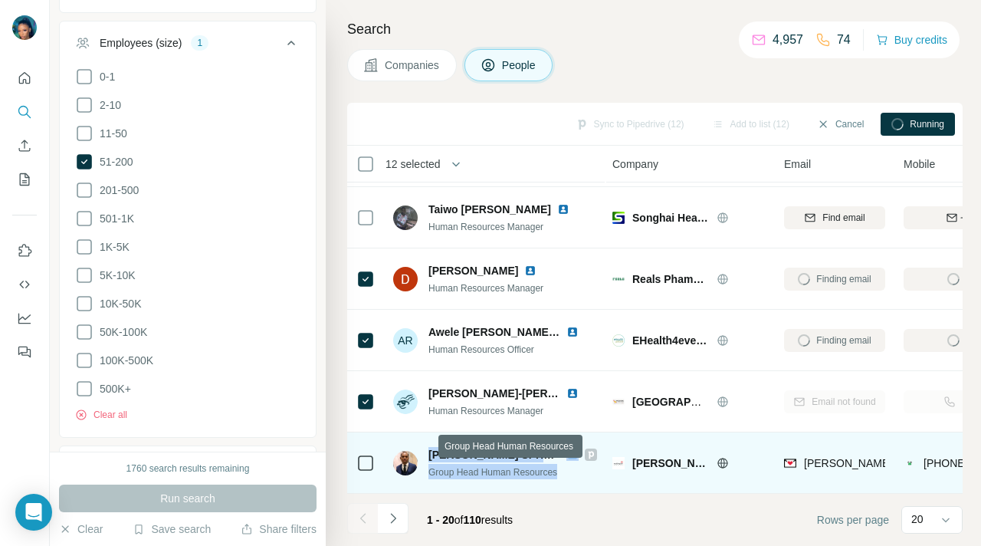
drag, startPoint x: 427, startPoint y: 453, endPoint x: 567, endPoint y: 477, distance: 142.2
click at [567, 477] on div "[PERSON_NAME] SPHRi, MBA Group Head Human Resources" at bounding box center [495, 463] width 204 height 32
copy div "[PERSON_NAME] SPHRi, MBA Group Head Human Resources"
